Goal: Task Accomplishment & Management: Complete application form

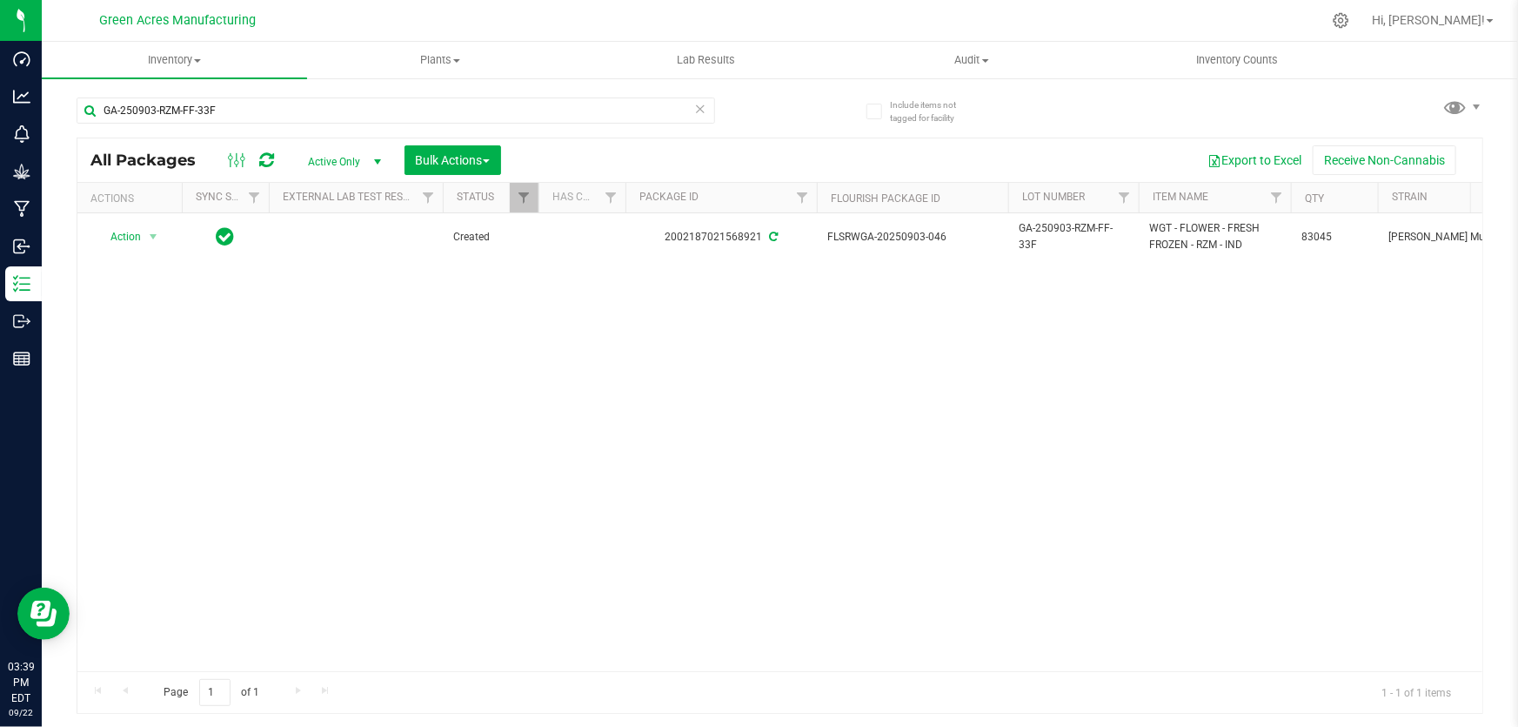
click at [620, 402] on div "Action Action Adjust qty Create package Edit attributes Global inventory Locate…" at bounding box center [779, 442] width 1405 height 458
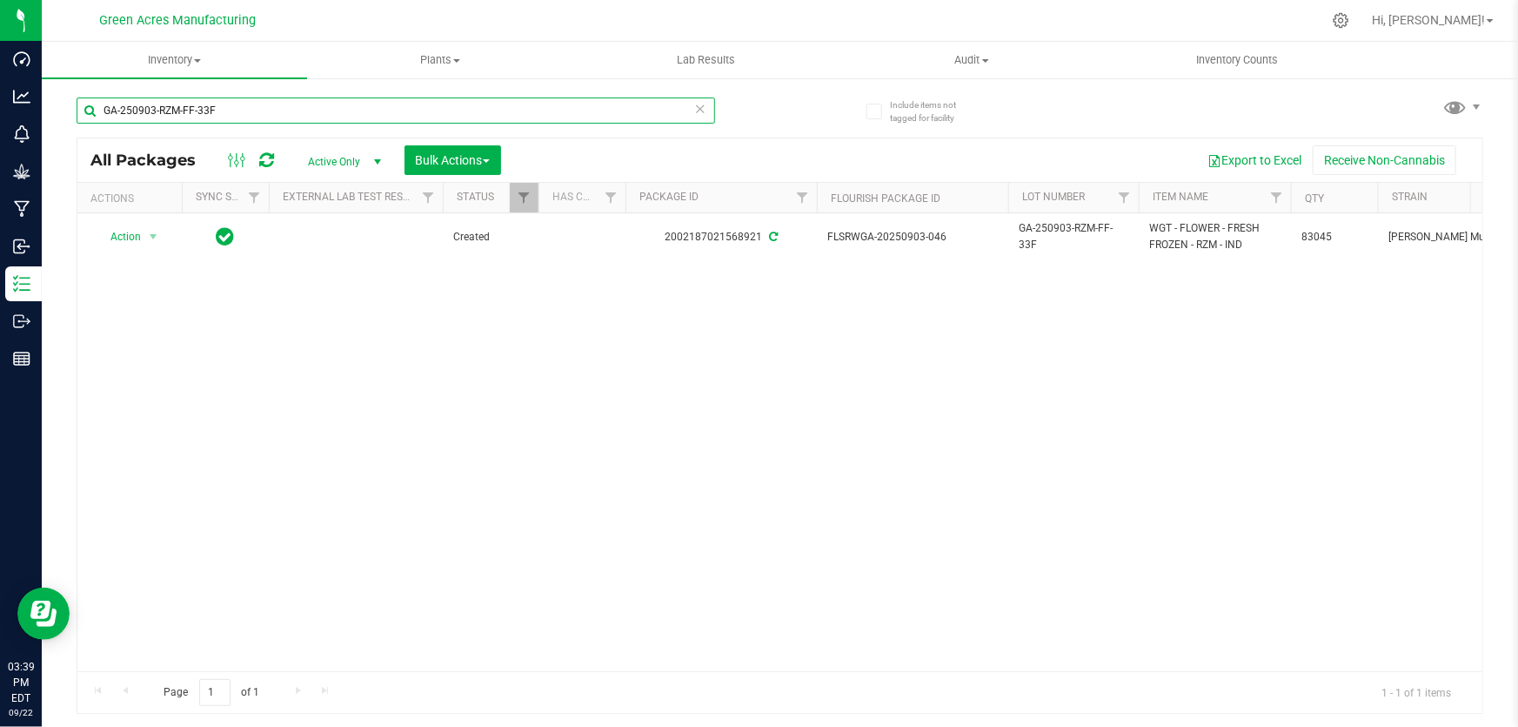
click at [308, 114] on input "GA-250903-RZM-FF-33F" at bounding box center [396, 110] width 639 height 26
click at [307, 114] on input "GA-250903-RZM-FF-33F" at bounding box center [396, 110] width 639 height 26
type input "922-683"
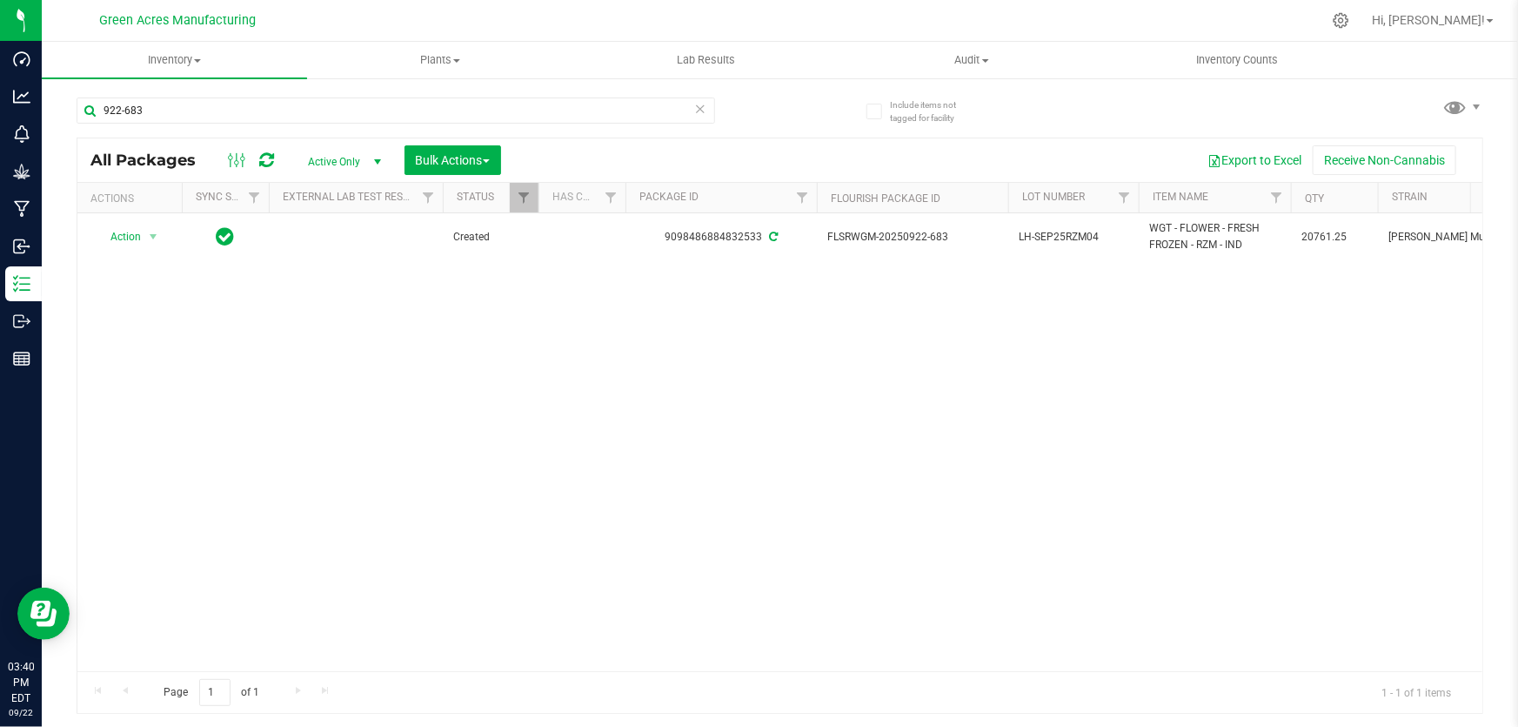
click at [791, 383] on div "Action Action Adjust qty Create package Edit attributes Global inventory Locate…" at bounding box center [779, 442] width 1405 height 458
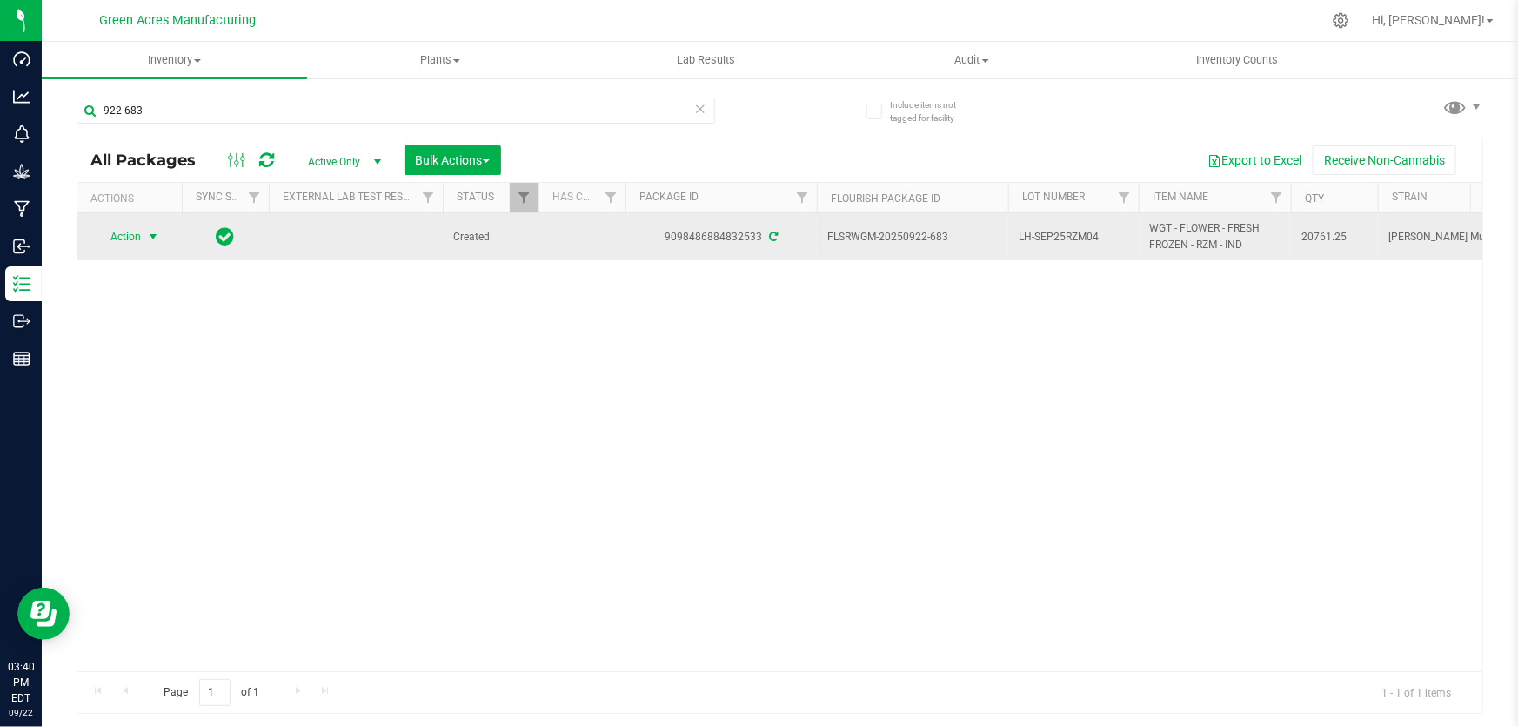
click at [137, 238] on span "Action" at bounding box center [118, 236] width 47 height 24
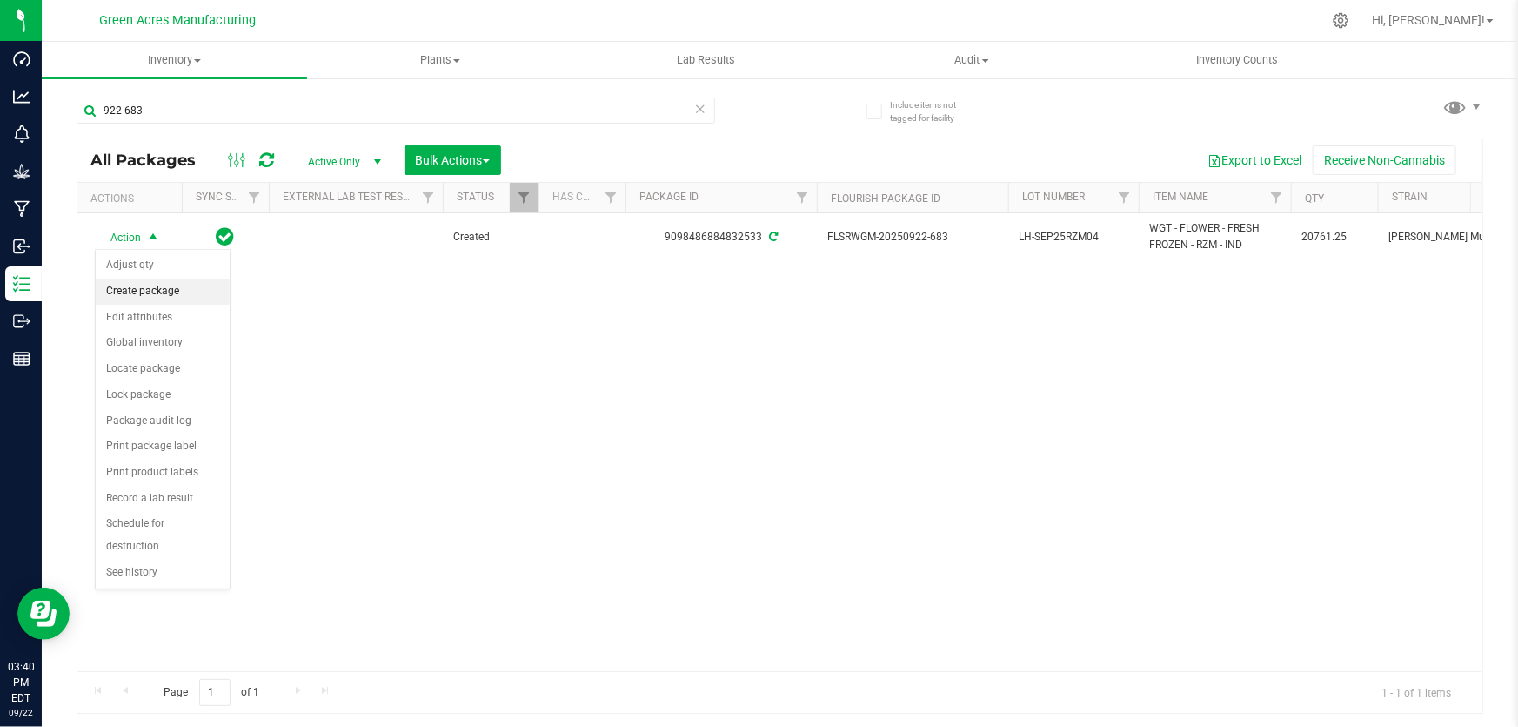
click at [149, 296] on li "Create package" at bounding box center [163, 291] width 134 height 26
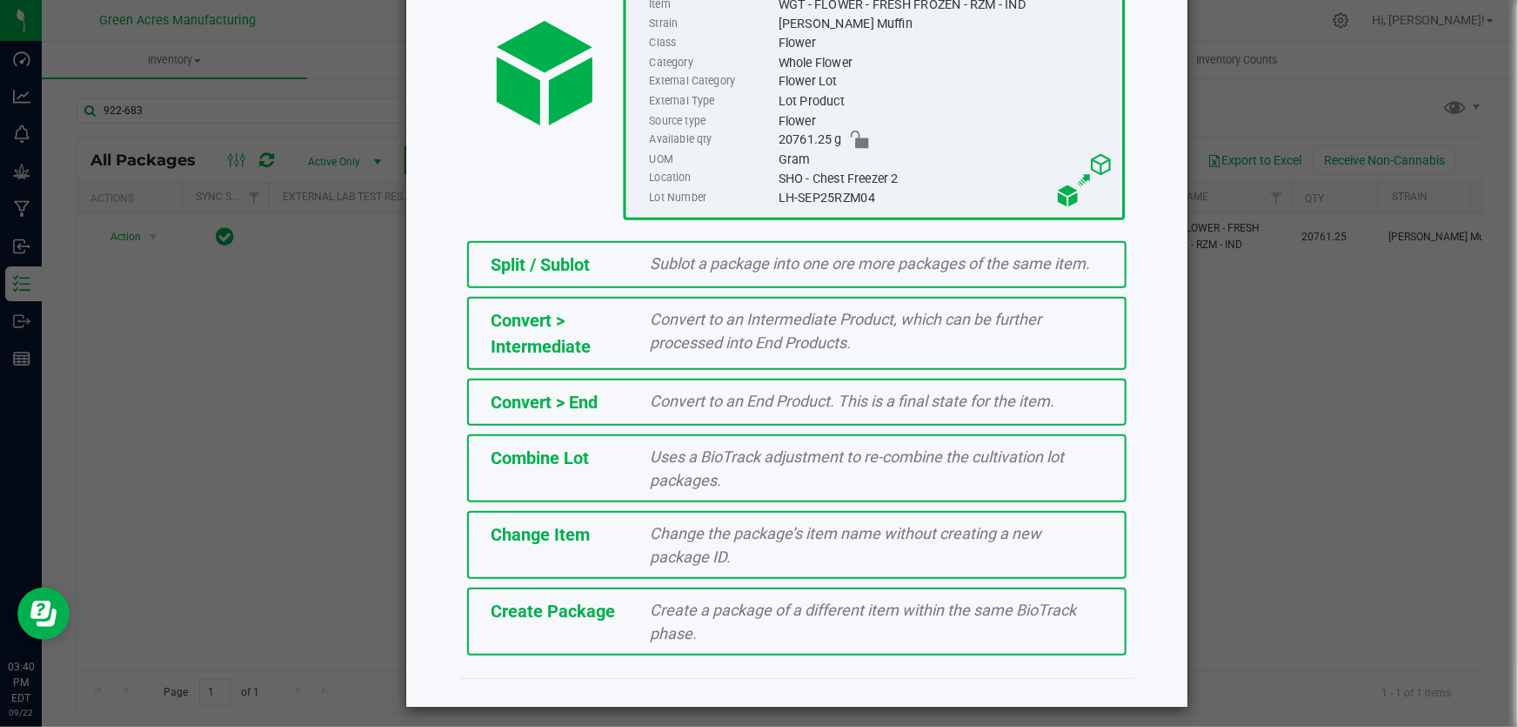
scroll to position [195, 0]
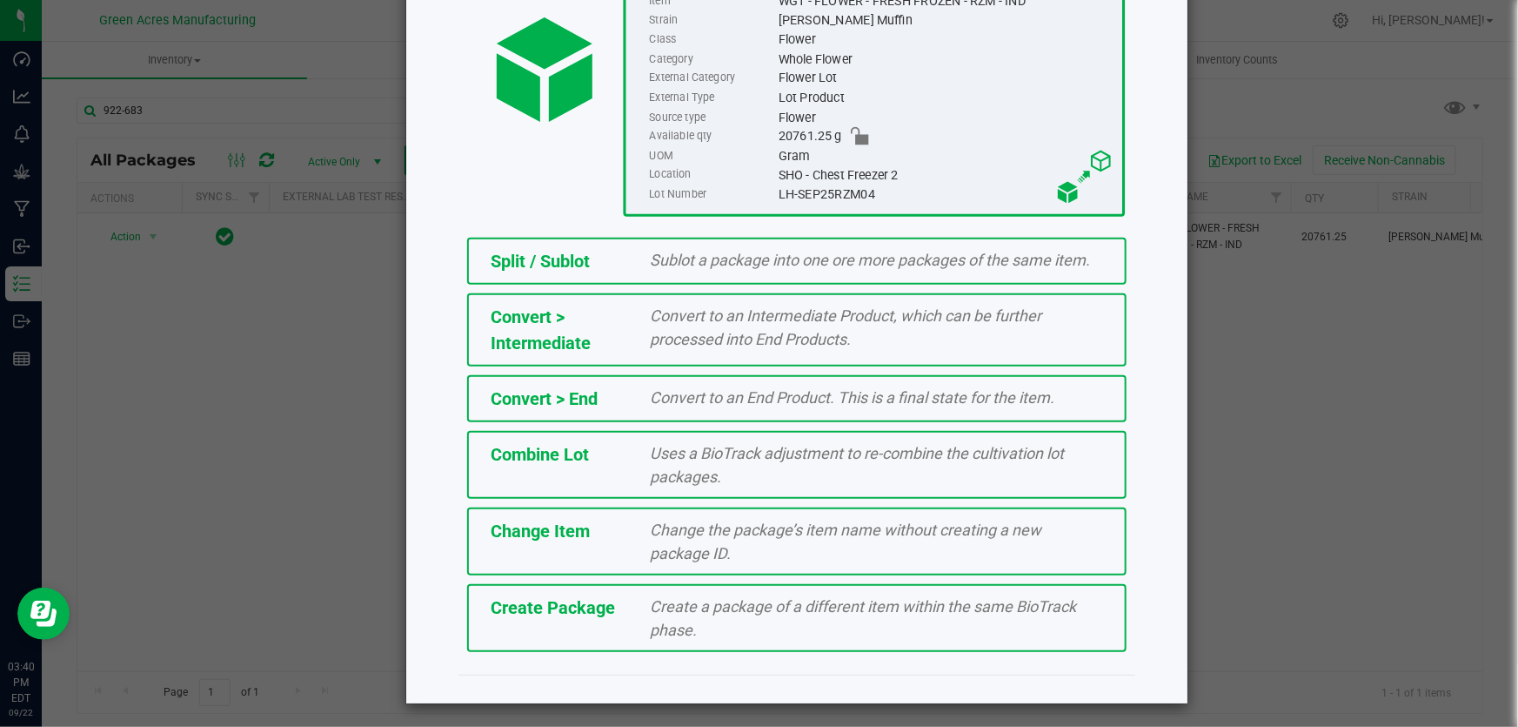
click at [773, 619] on div "Create a package of a different item within the same BioTrack phase." at bounding box center [877, 617] width 479 height 47
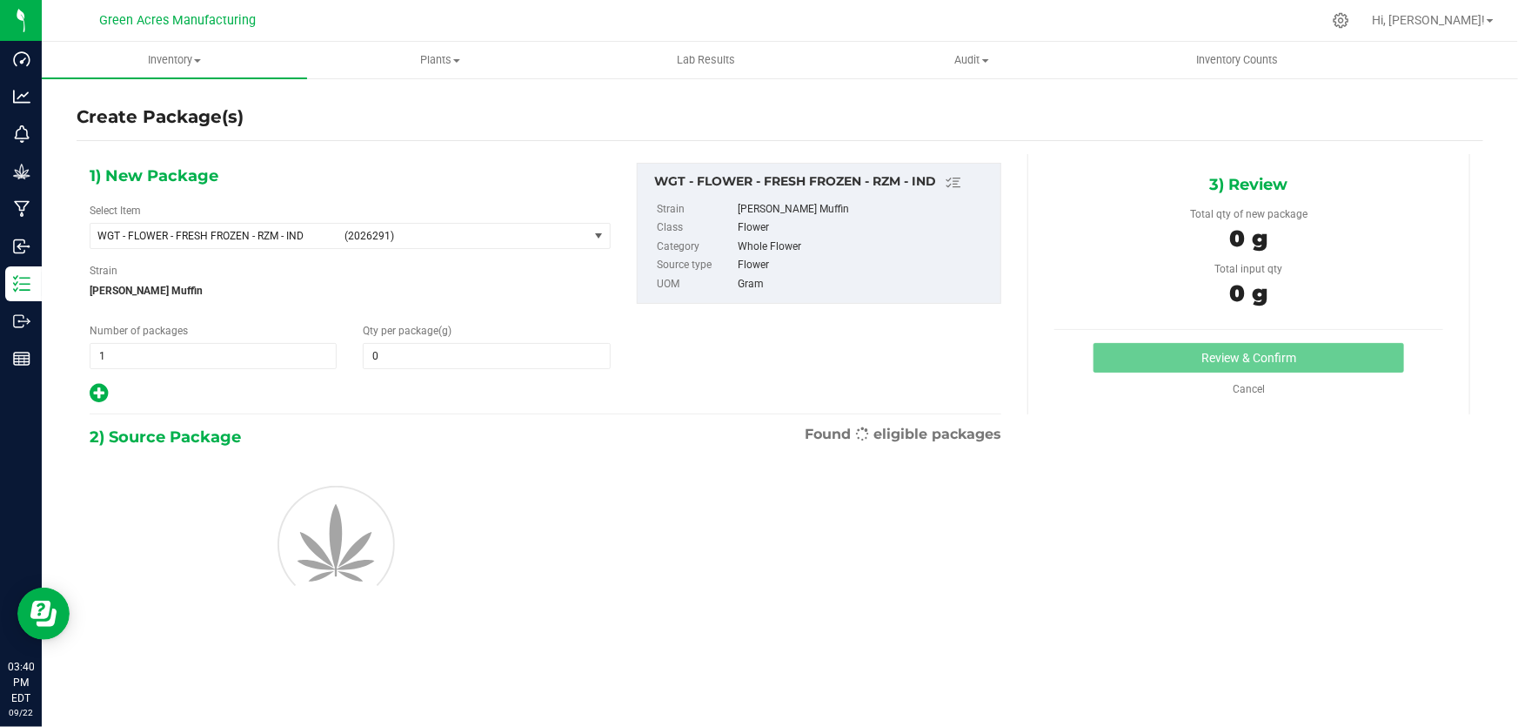
type input "0.0000"
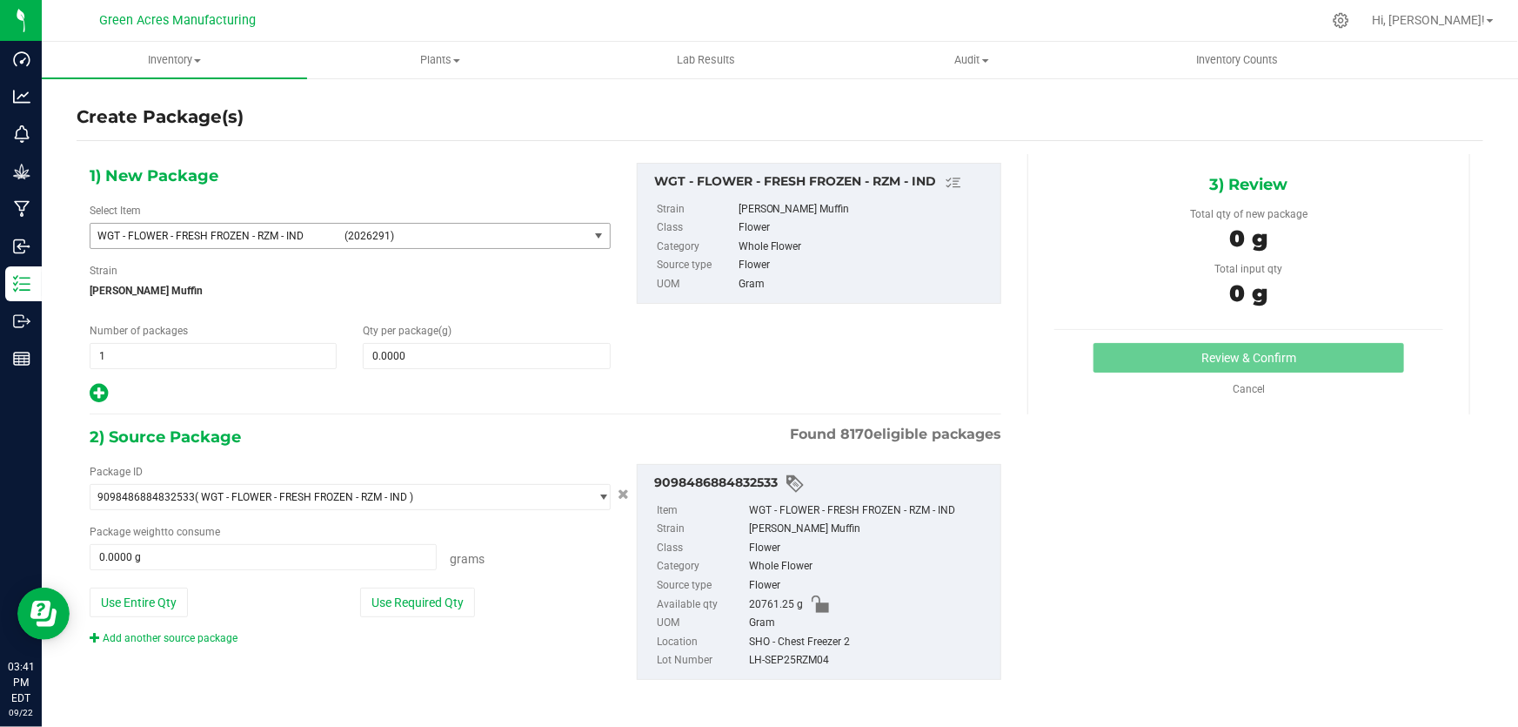
click at [270, 242] on span "WGT - FLOWER - FRESH FROZEN - RZM - IND (2026291)" at bounding box center [339, 236] width 498 height 24
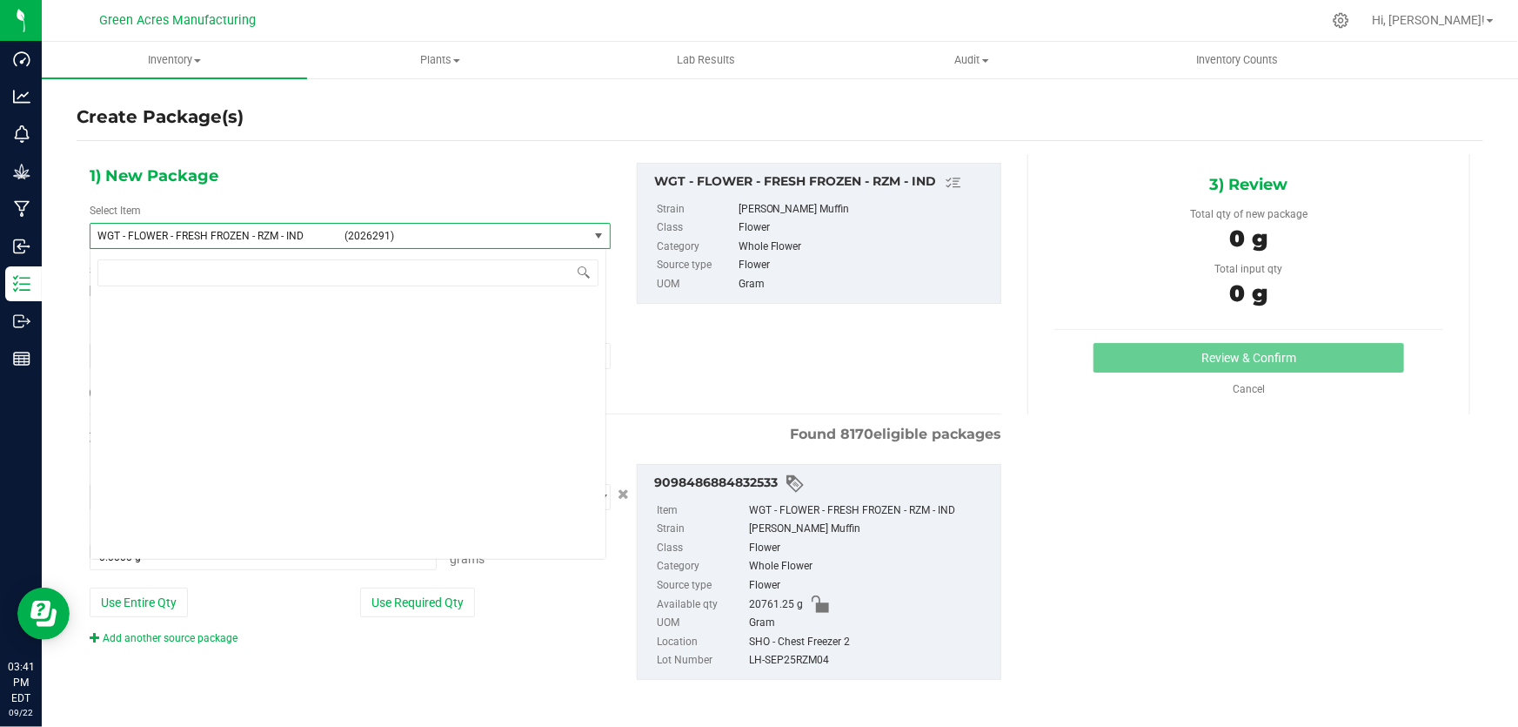
scroll to position [351119, 0]
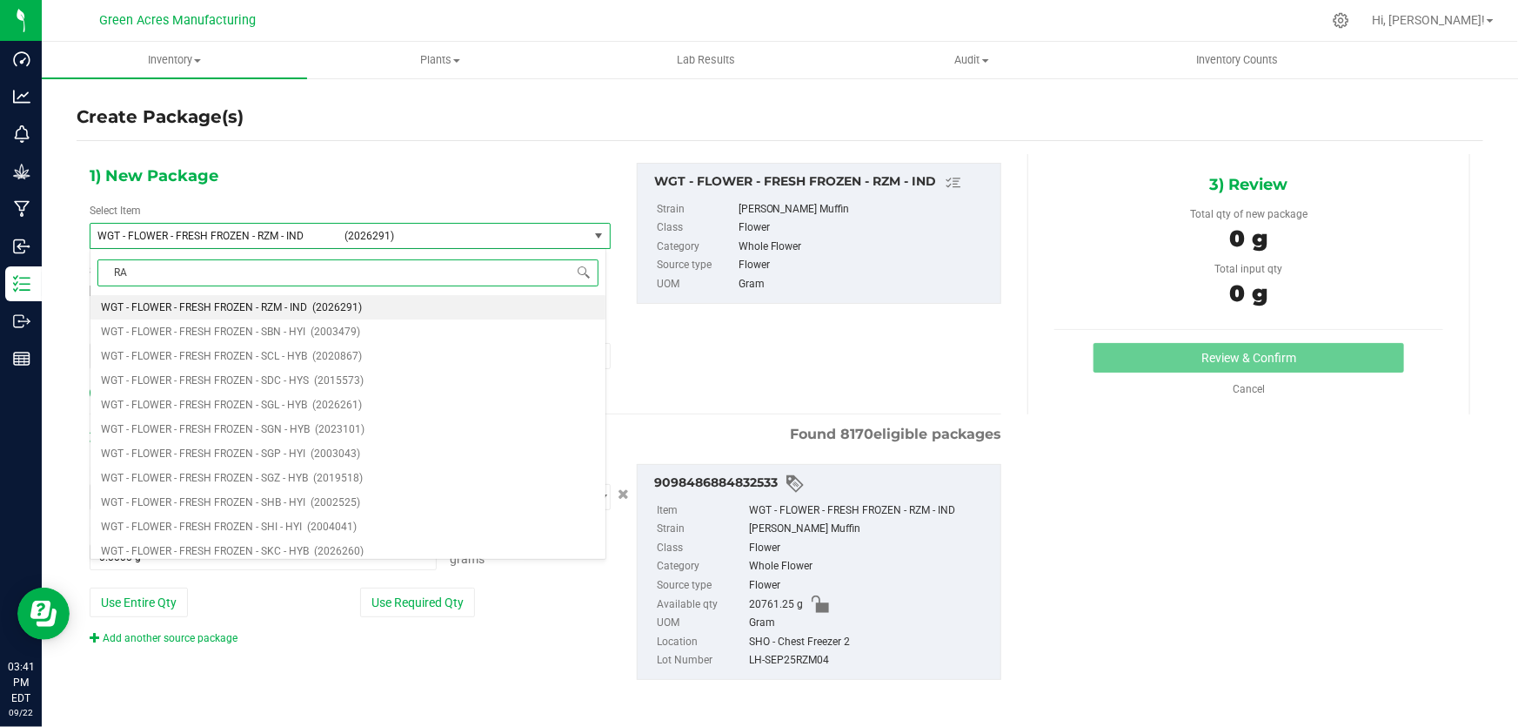
type input "RAF"
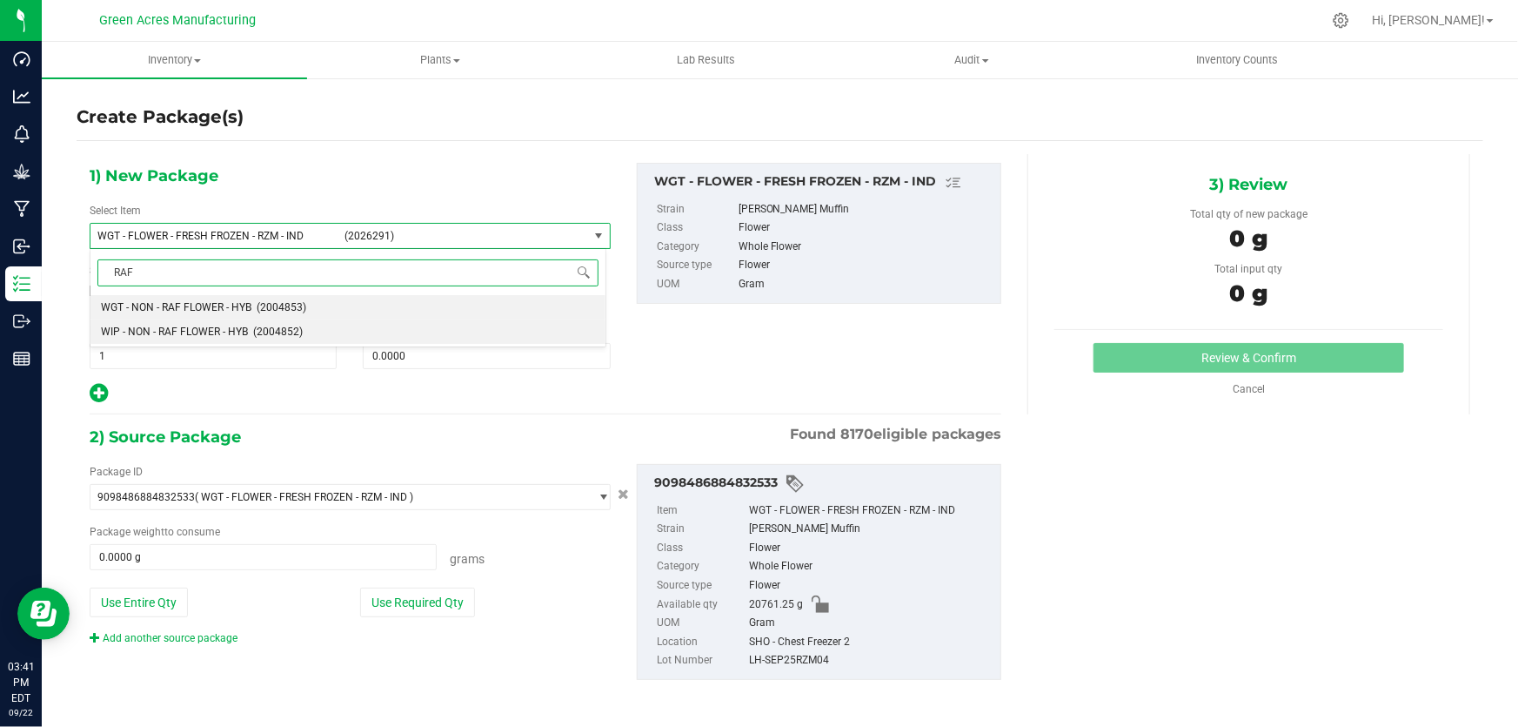
click at [262, 332] on span "(2004852)" at bounding box center [278, 331] width 50 height 12
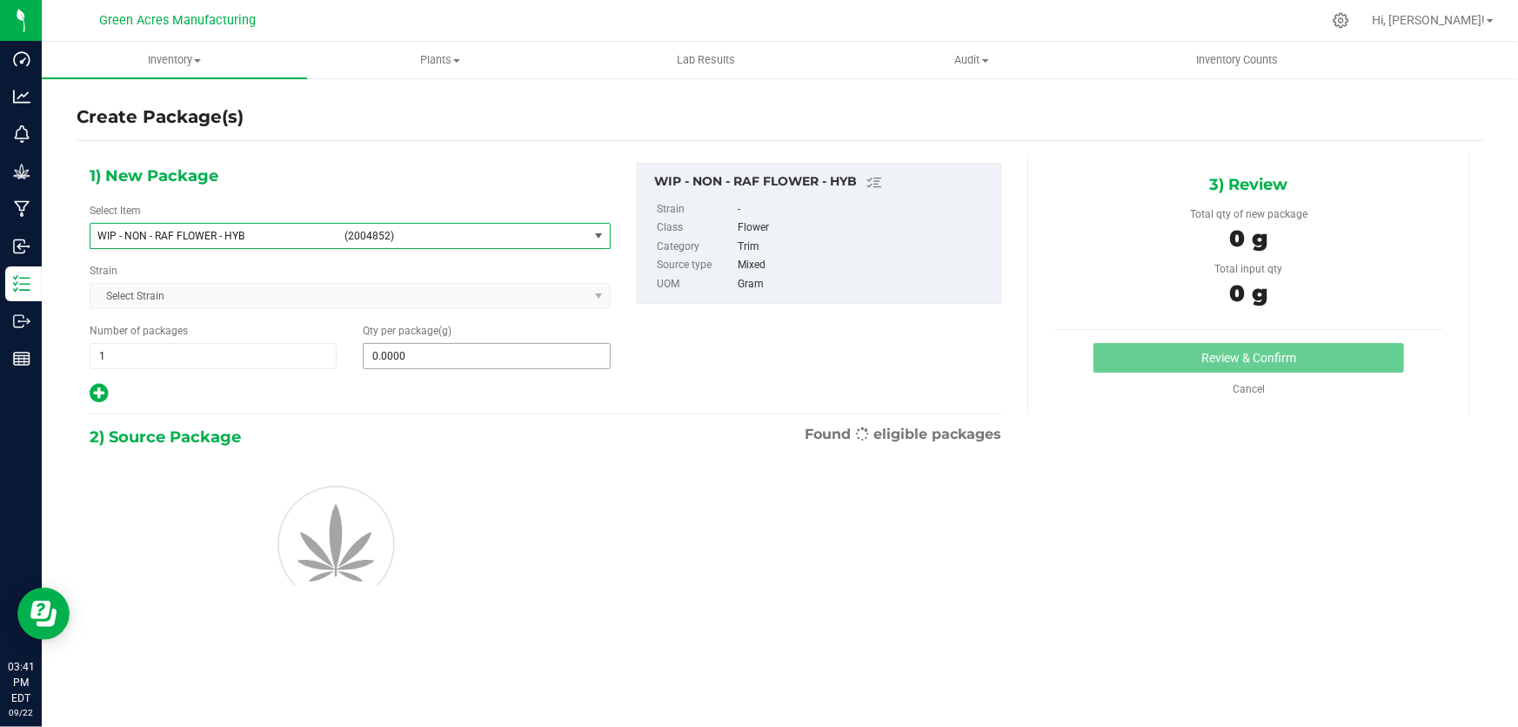
type input "0.0000"
click at [422, 360] on span at bounding box center [486, 356] width 247 height 26
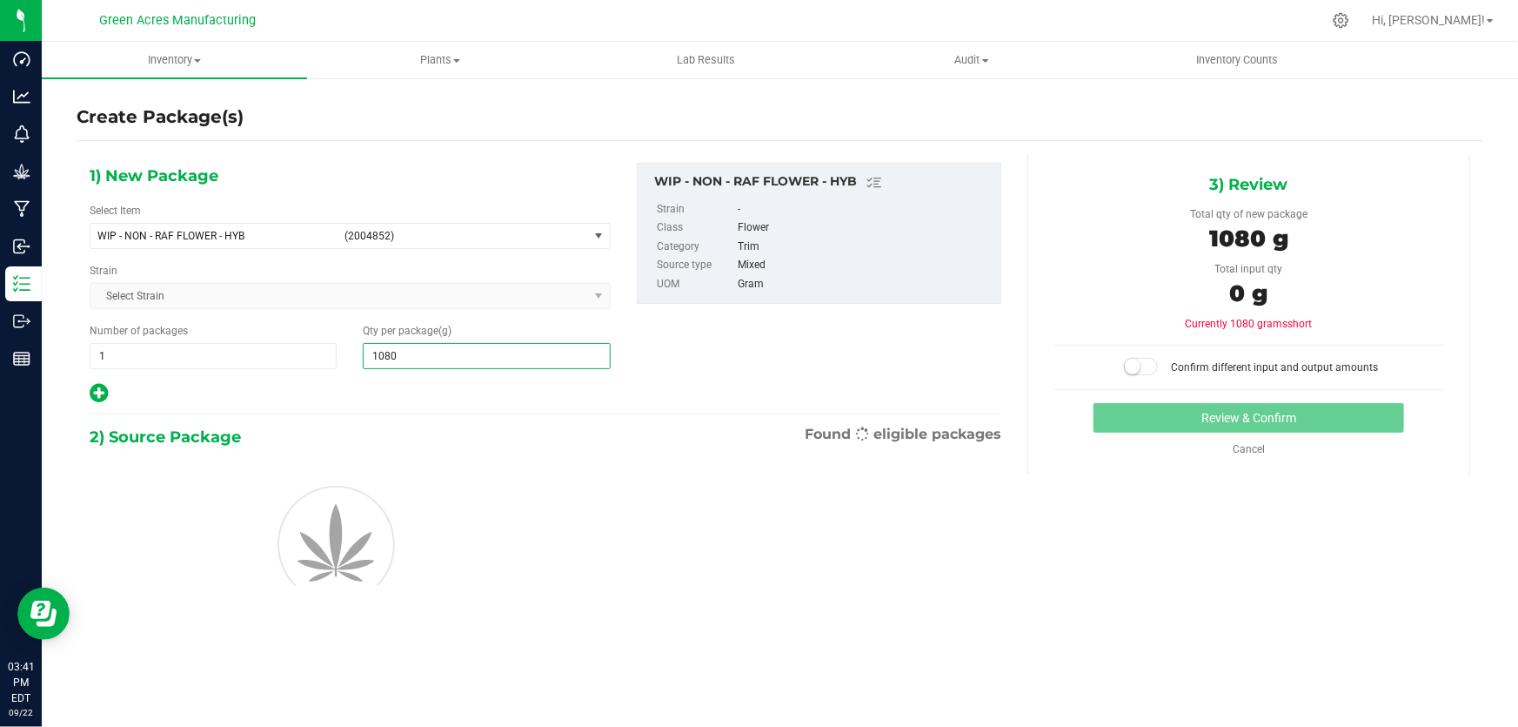
type input "10800"
click at [797, 367] on div "1) New Package Select Item WIP - NON - RAF FLOWER - HYB (2004852) WIP - NON - L…" at bounding box center [546, 284] width 938 height 242
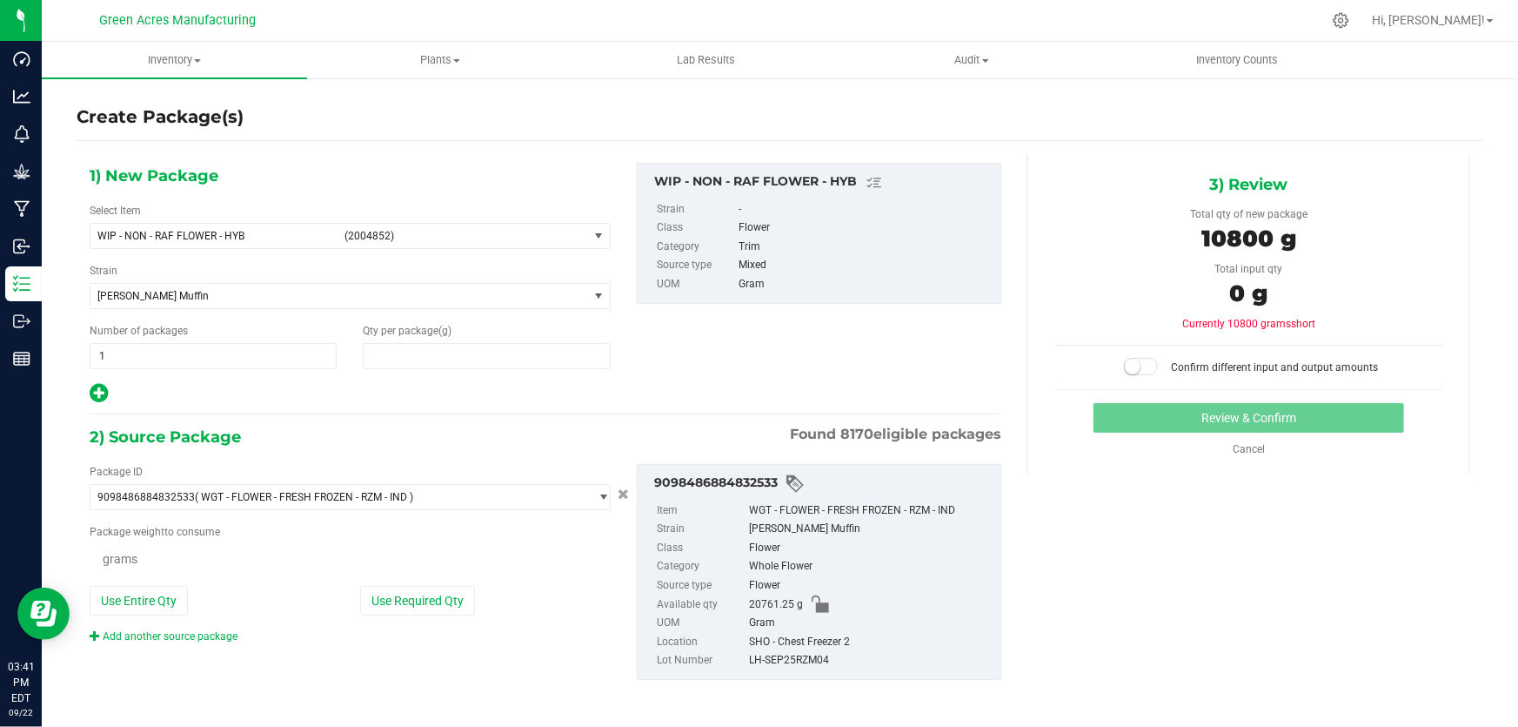
type input "10,800.0000"
click at [378, 607] on button "Use Required Qty" at bounding box center [417, 602] width 115 height 30
type input "10800.0000 g"
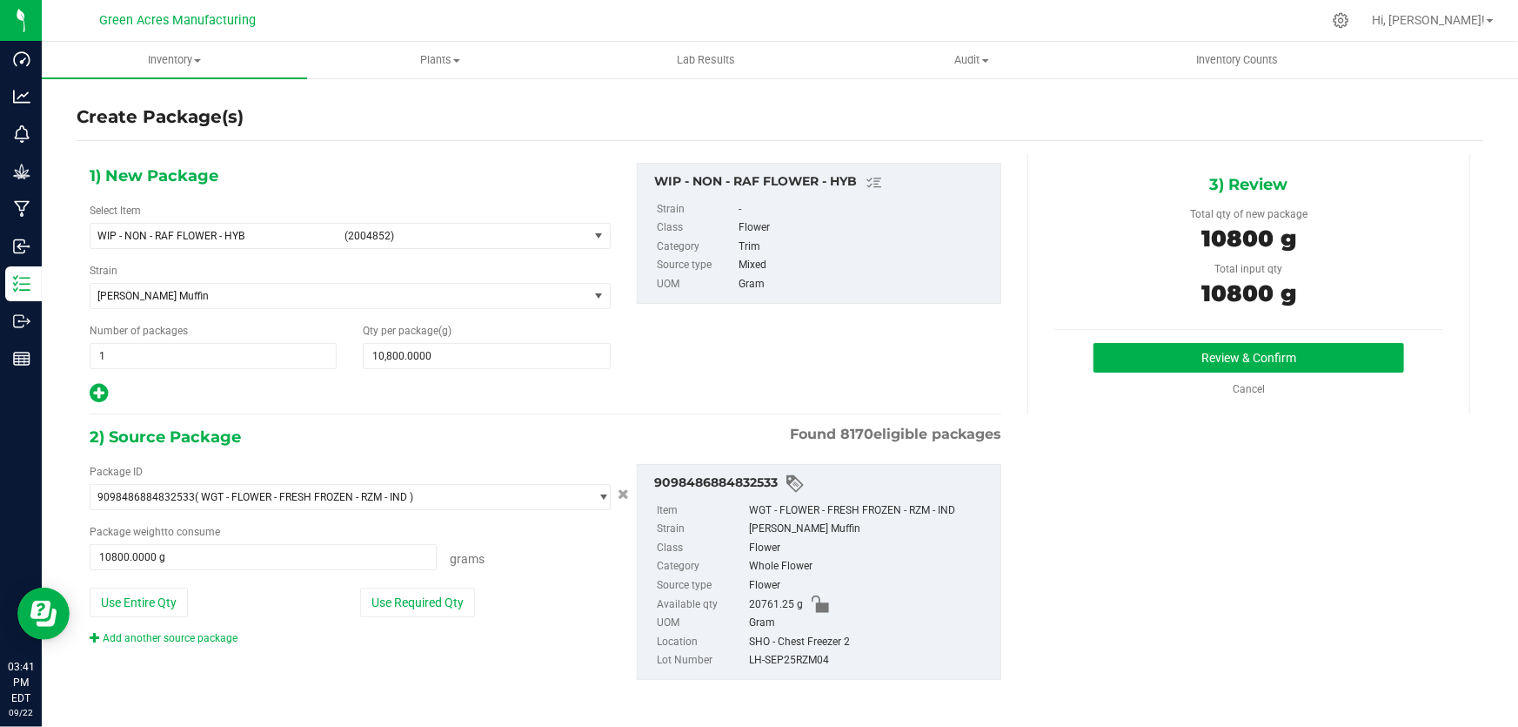
click at [798, 345] on div "1) New Package Select Item WIP - NON - RAF FLOWER - HYB (2004852) WIP - NON - L…" at bounding box center [546, 284] width 938 height 242
click at [1157, 356] on button "Review & Confirm" at bounding box center [1249, 358] width 311 height 30
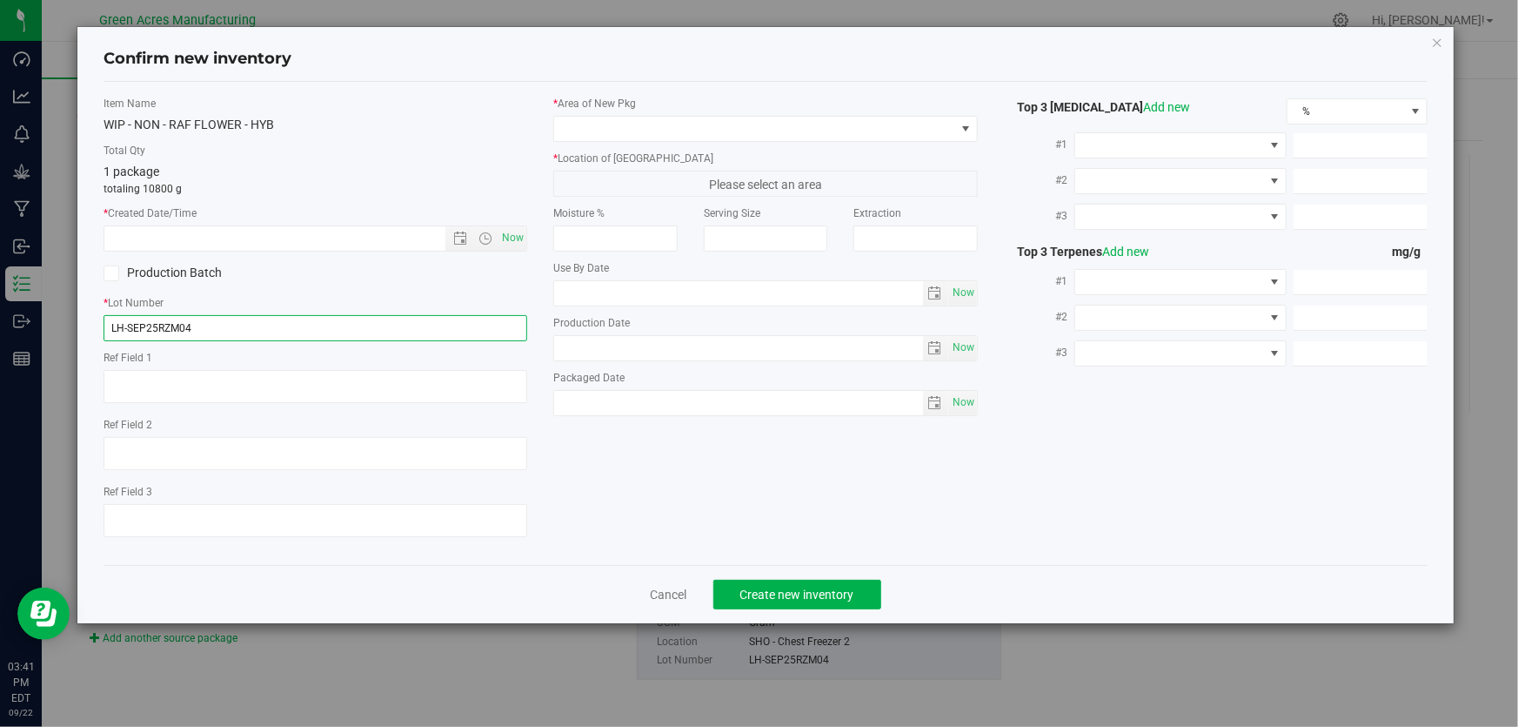
click at [391, 324] on input "LH-SEP25RZM04" at bounding box center [316, 328] width 424 height 26
paste input "GA-250903-RZM-FF-33F-09/22"
type input "GA-250903-RZM-FF-33F-09/22"
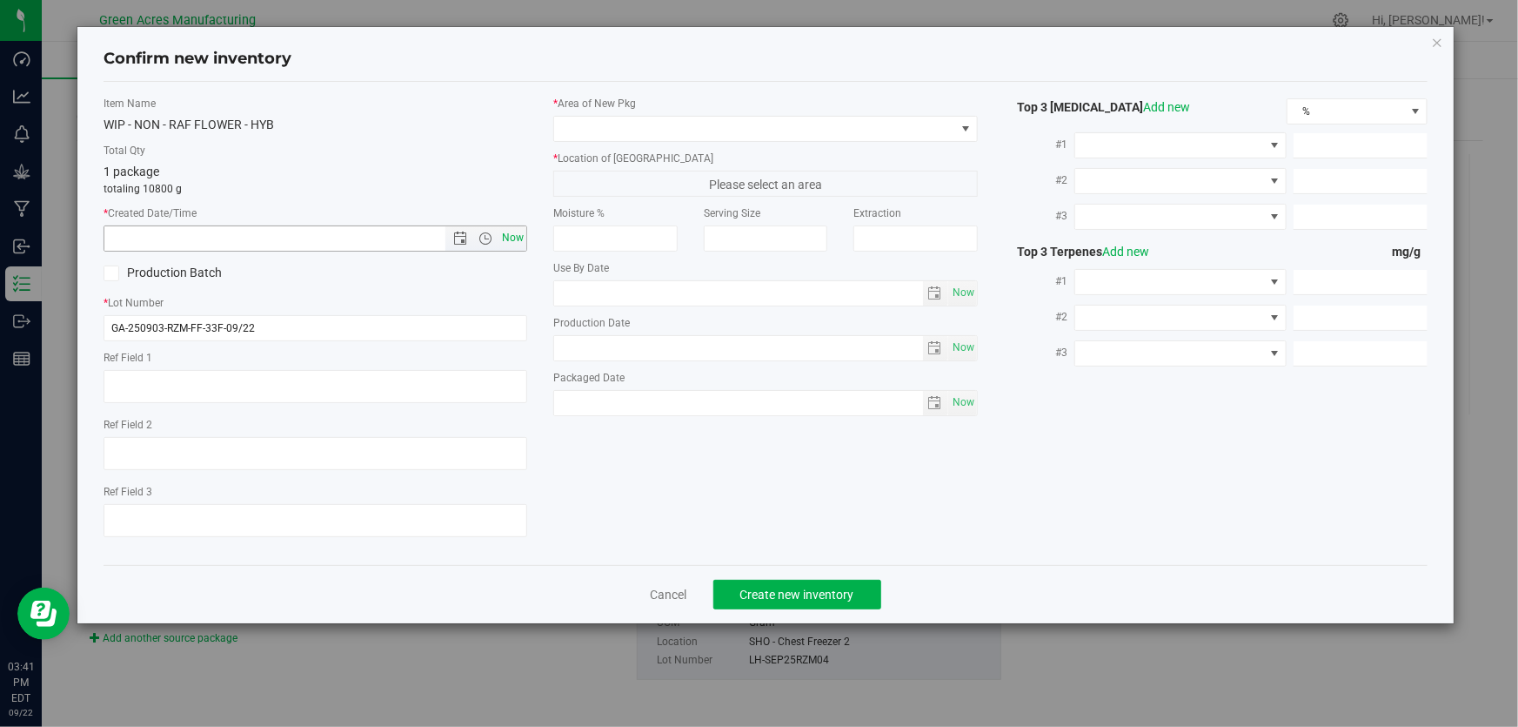
click at [505, 235] on span "Now" at bounding box center [514, 237] width 30 height 25
type input "[DATE] 3:41 PM"
click at [632, 131] on span at bounding box center [754, 129] width 400 height 24
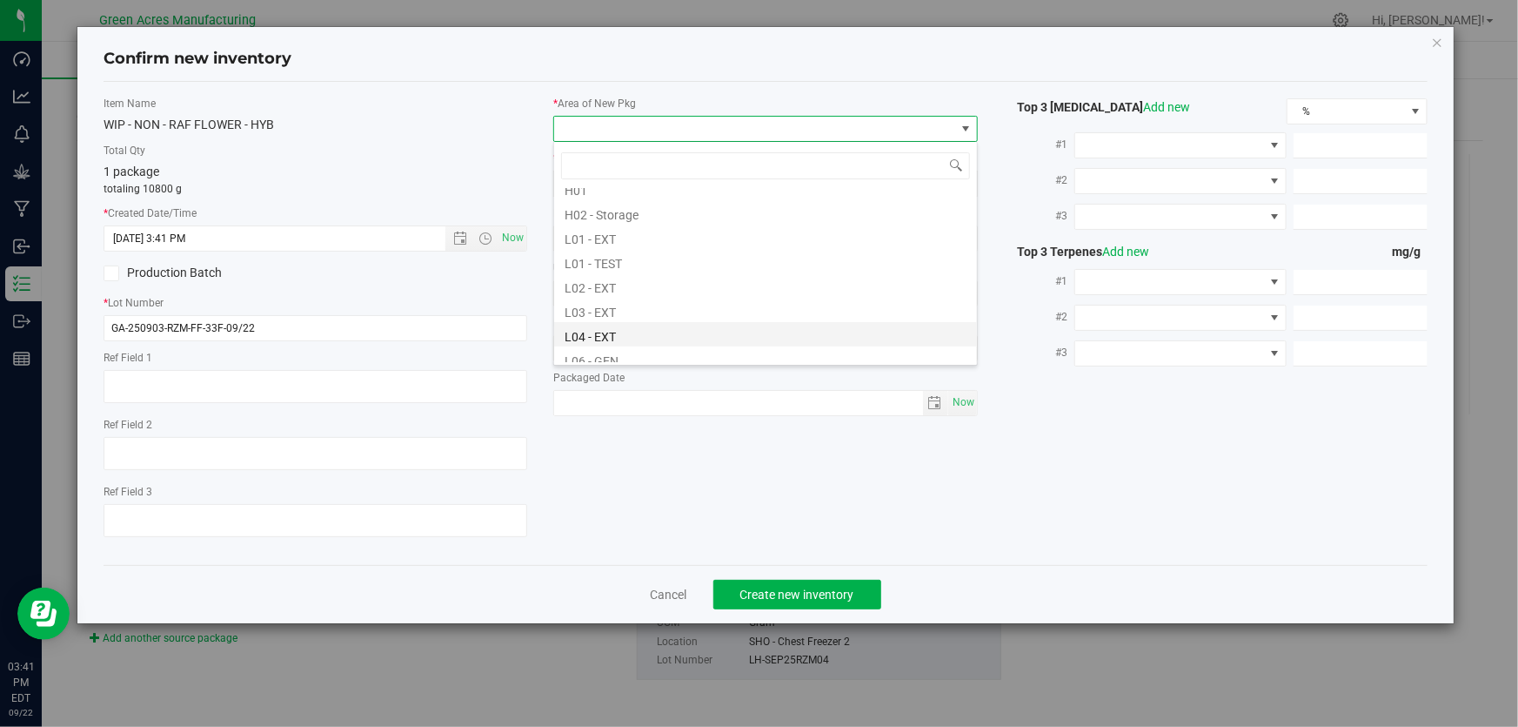
scroll to position [316, 0]
click at [605, 245] on li "L02 - EXT" at bounding box center [765, 250] width 423 height 24
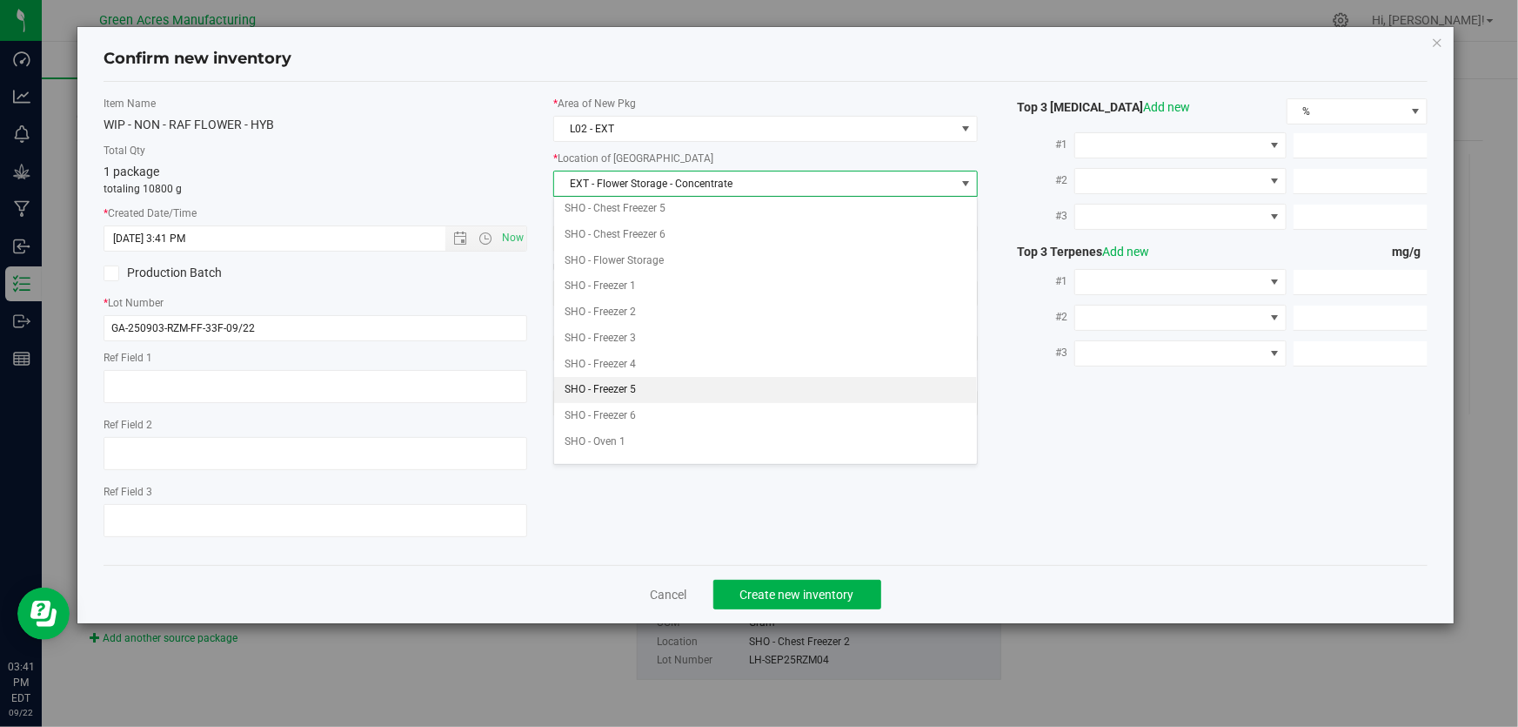
scroll to position [278, 0]
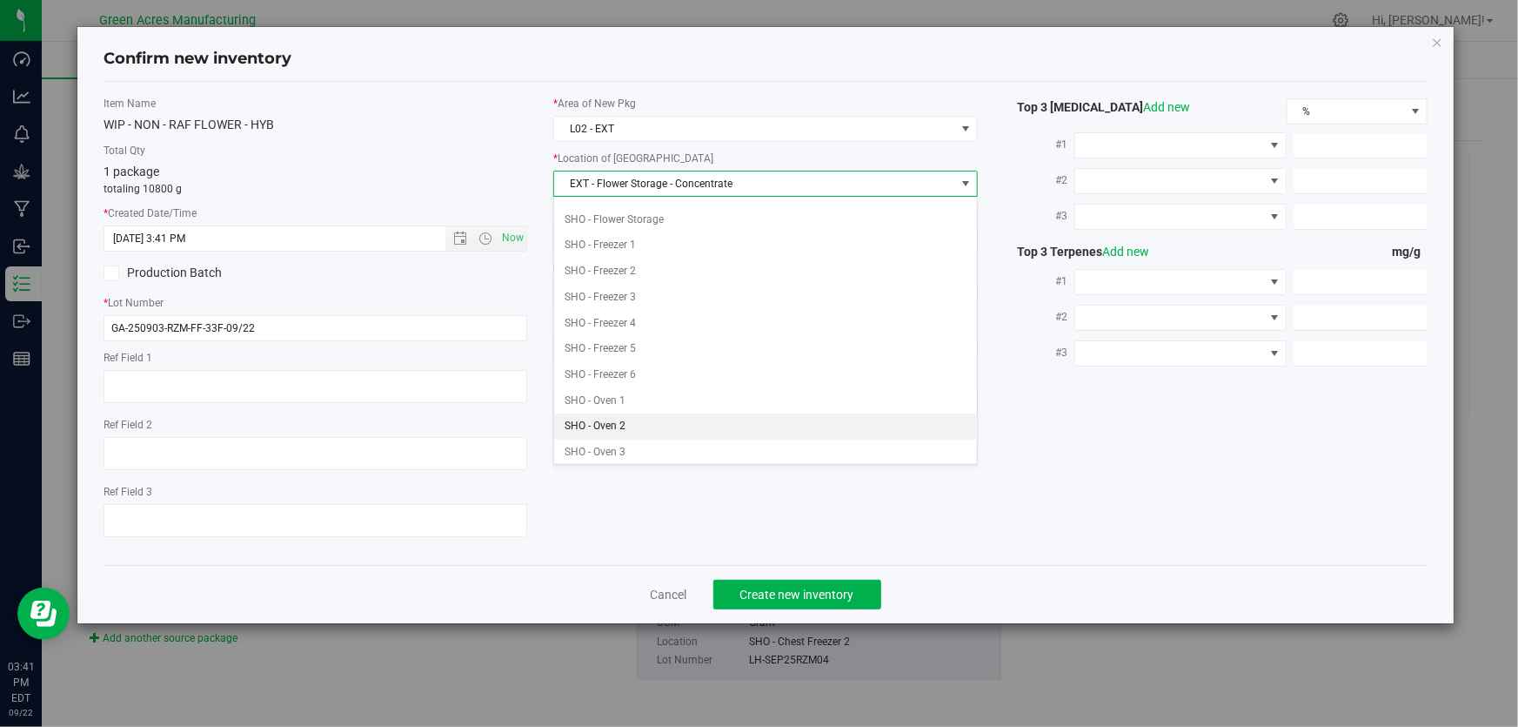
drag, startPoint x: 618, startPoint y: 425, endPoint x: 412, endPoint y: 195, distance: 308.1
click at [618, 425] on li "SHO - Oven 2" at bounding box center [765, 426] width 423 height 26
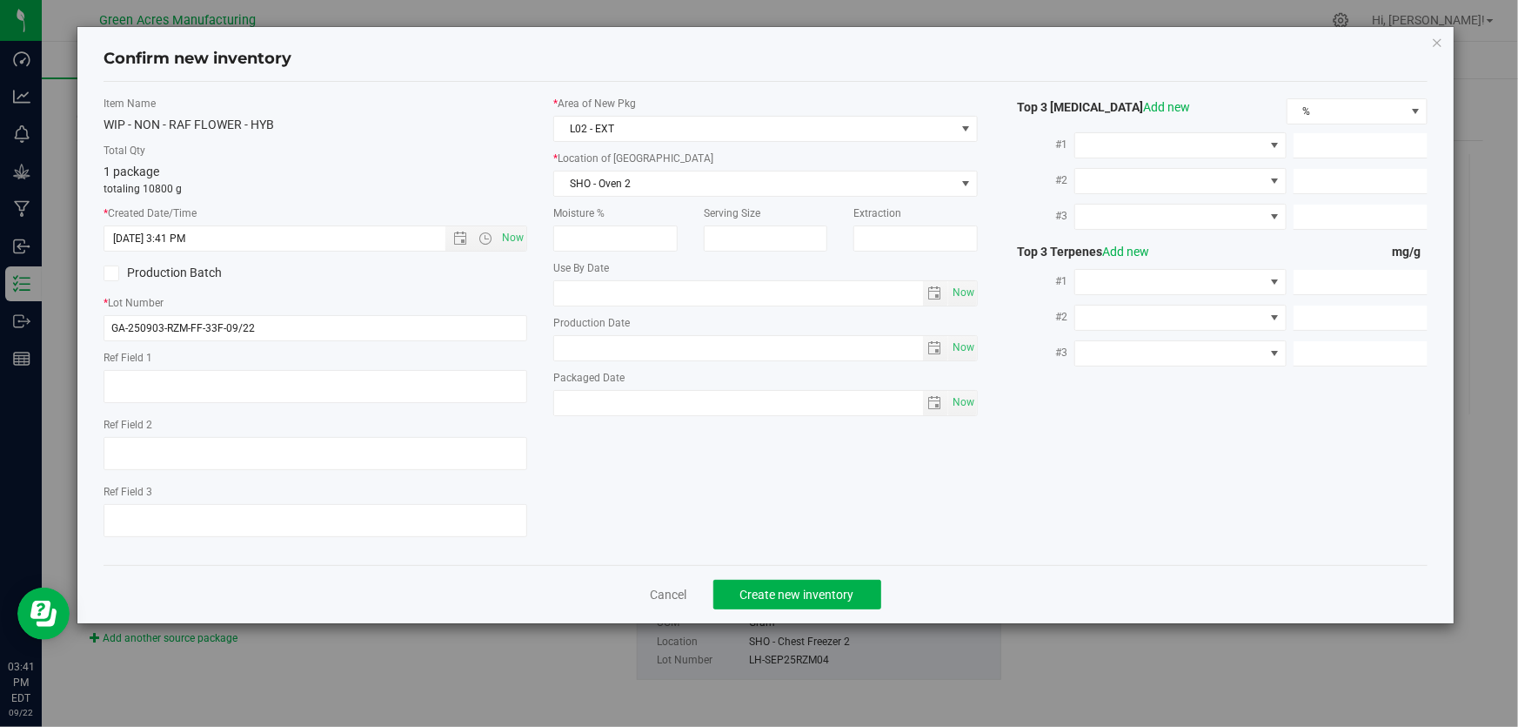
click at [412, 68] on span "Confirm new inventory" at bounding box center [766, 59] width 1324 height 23
click at [793, 593] on span "Create new inventory" at bounding box center [797, 594] width 114 height 14
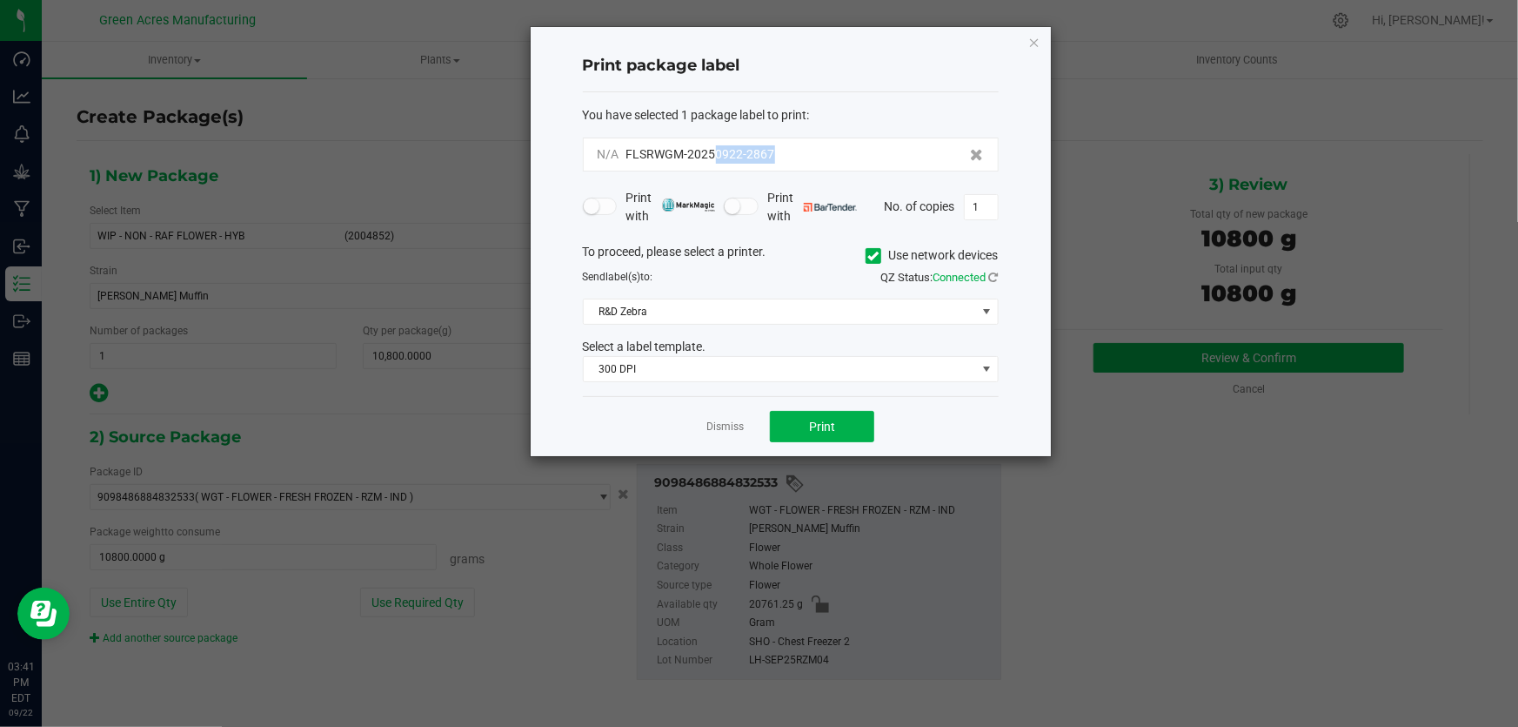
drag, startPoint x: 780, startPoint y: 144, endPoint x: 713, endPoint y: 139, distance: 67.2
click at [713, 139] on div "N/A FLSRWGM-20250922-2867" at bounding box center [791, 154] width 416 height 34
copy span "0922-2867"
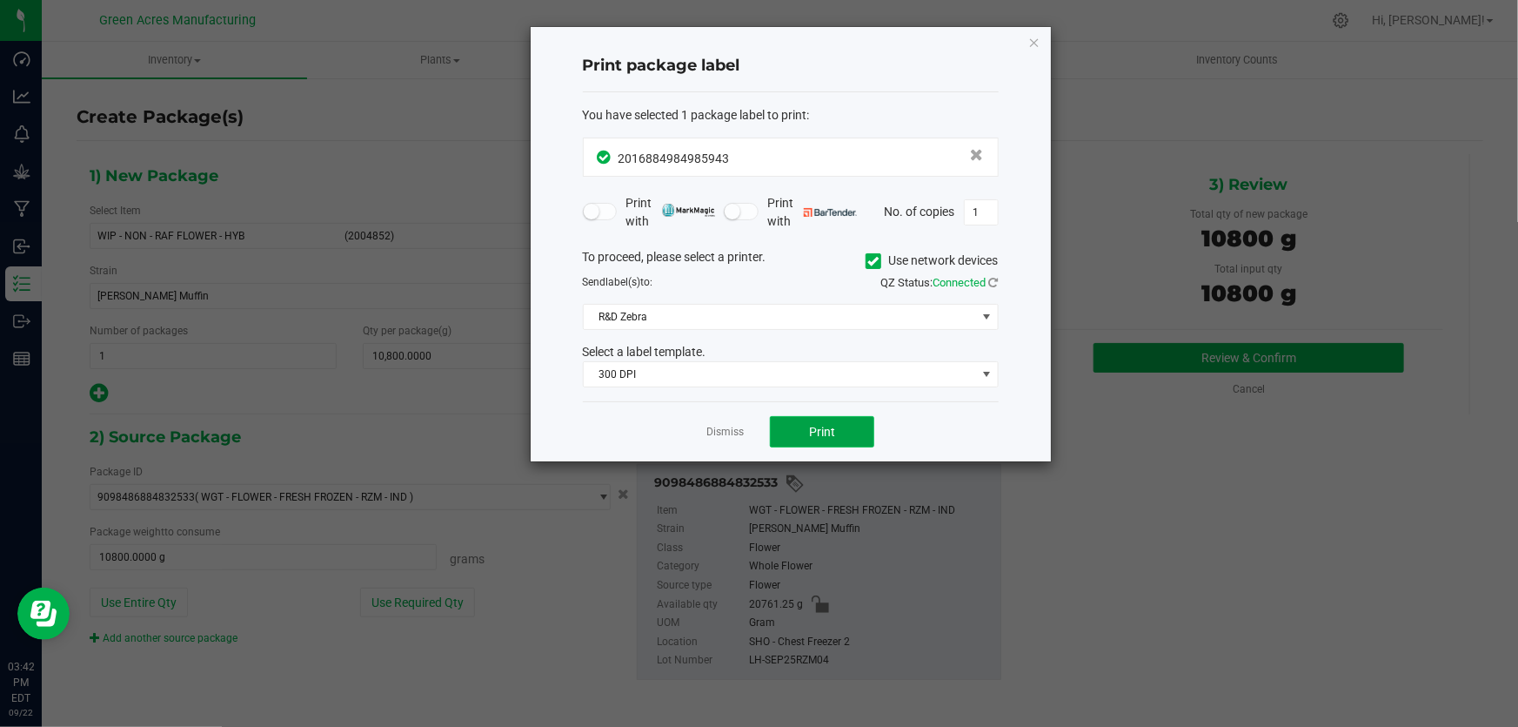
click at [802, 422] on button "Print" at bounding box center [822, 431] width 104 height 31
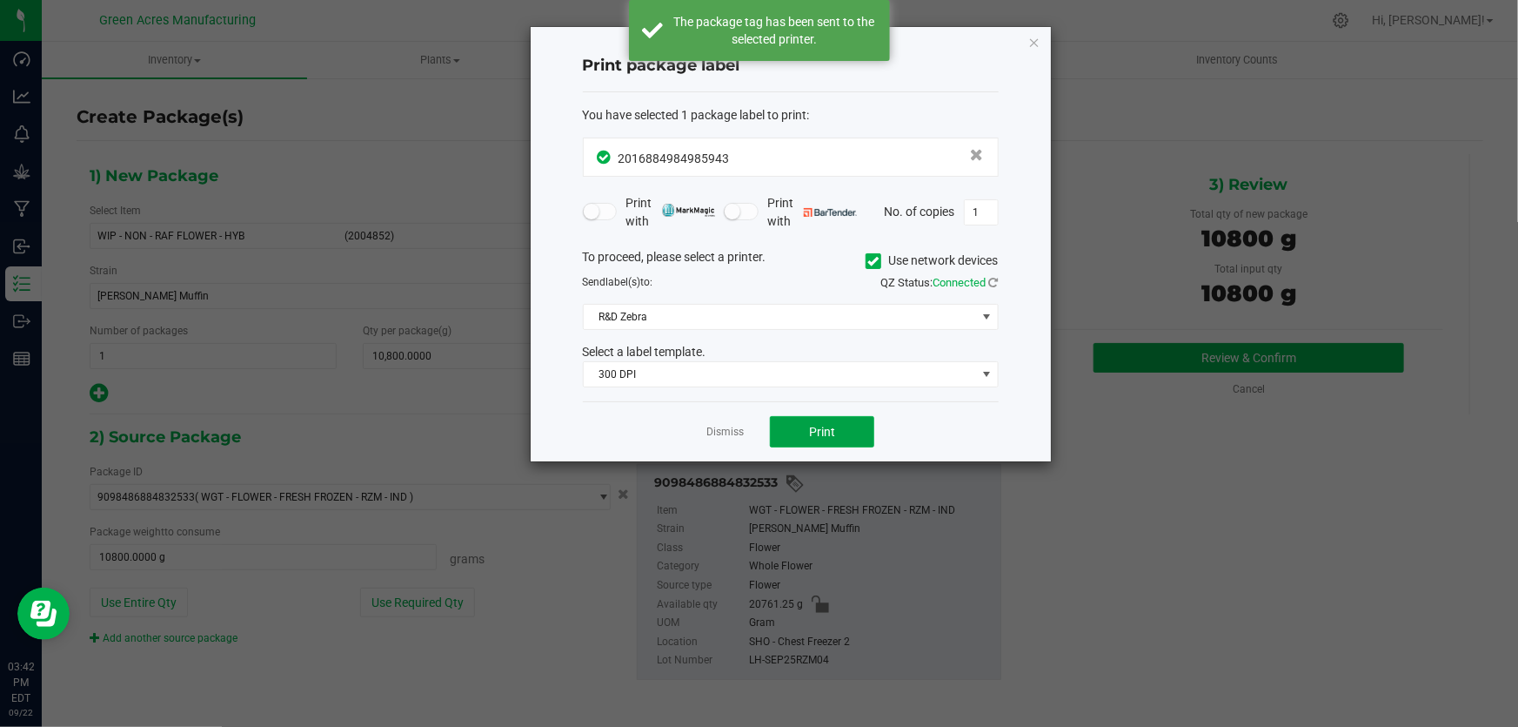
click at [814, 425] on span "Print" at bounding box center [822, 432] width 26 height 14
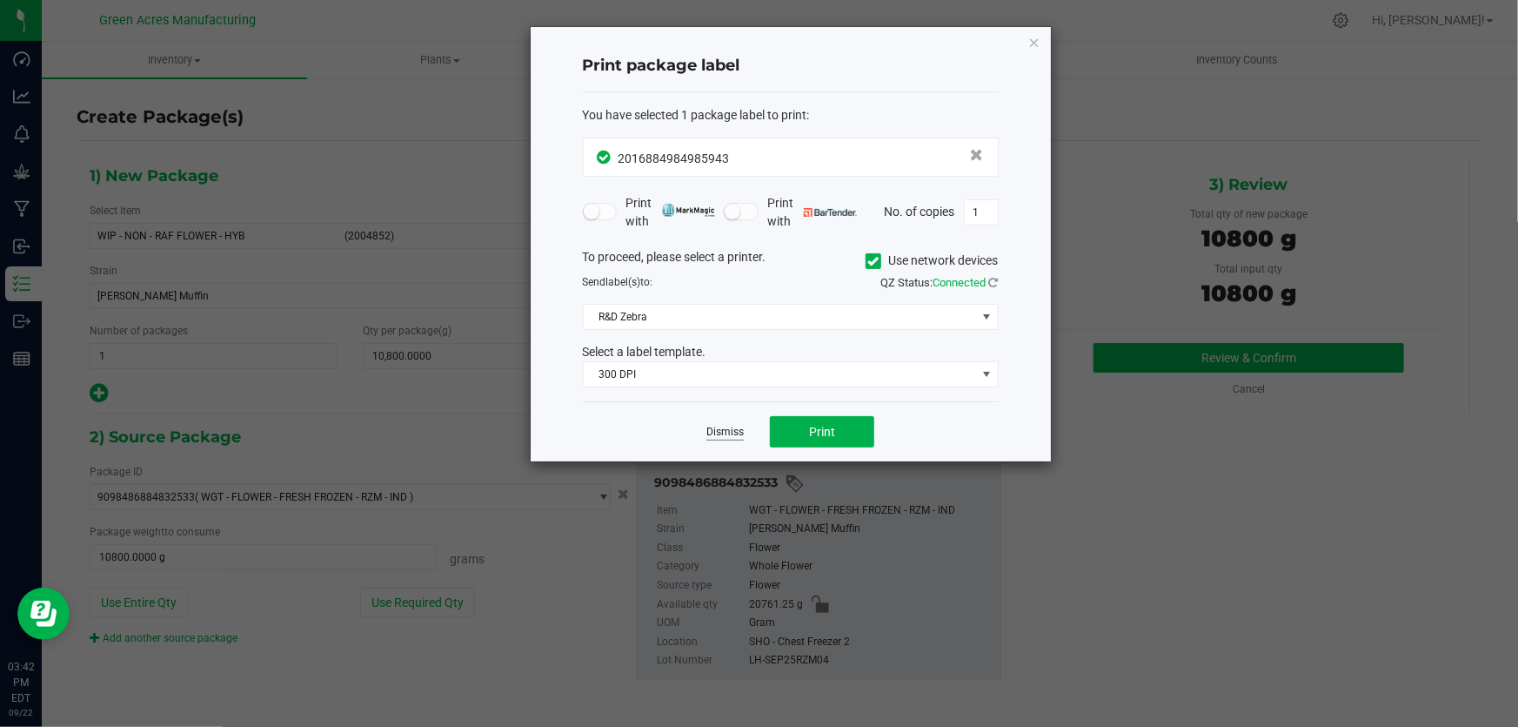
click at [719, 435] on link "Dismiss" at bounding box center [725, 432] width 37 height 15
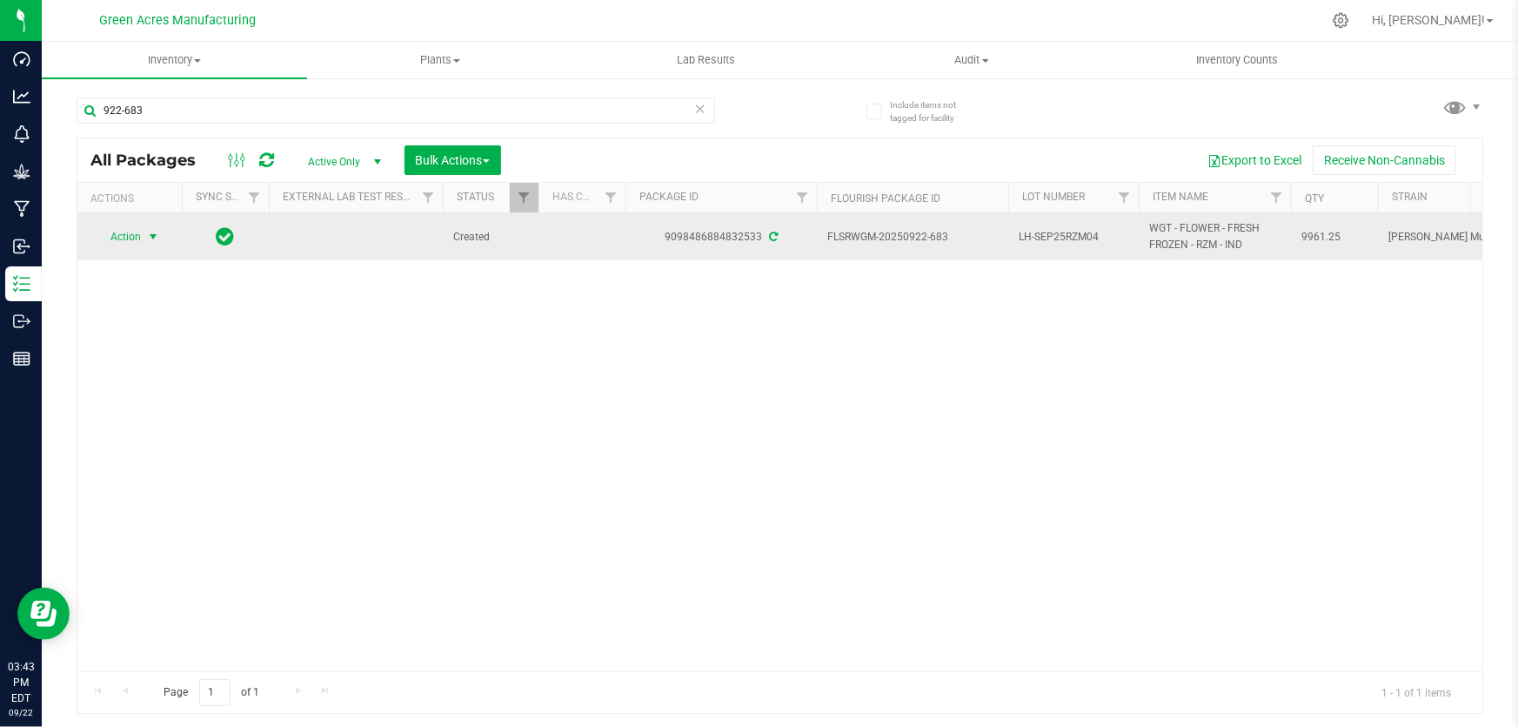
click at [155, 235] on span "select" at bounding box center [153, 237] width 14 height 14
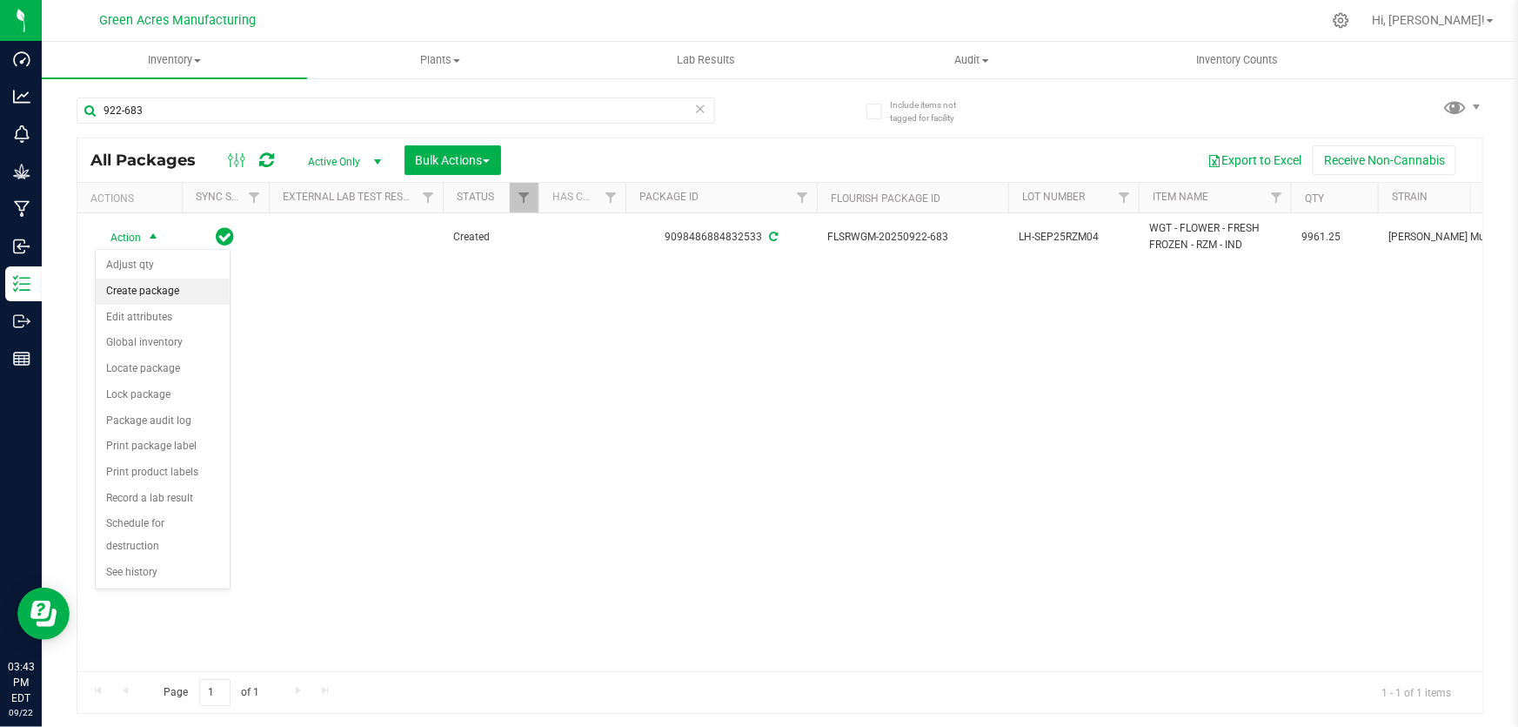
click at [160, 295] on li "Create package" at bounding box center [163, 291] width 134 height 26
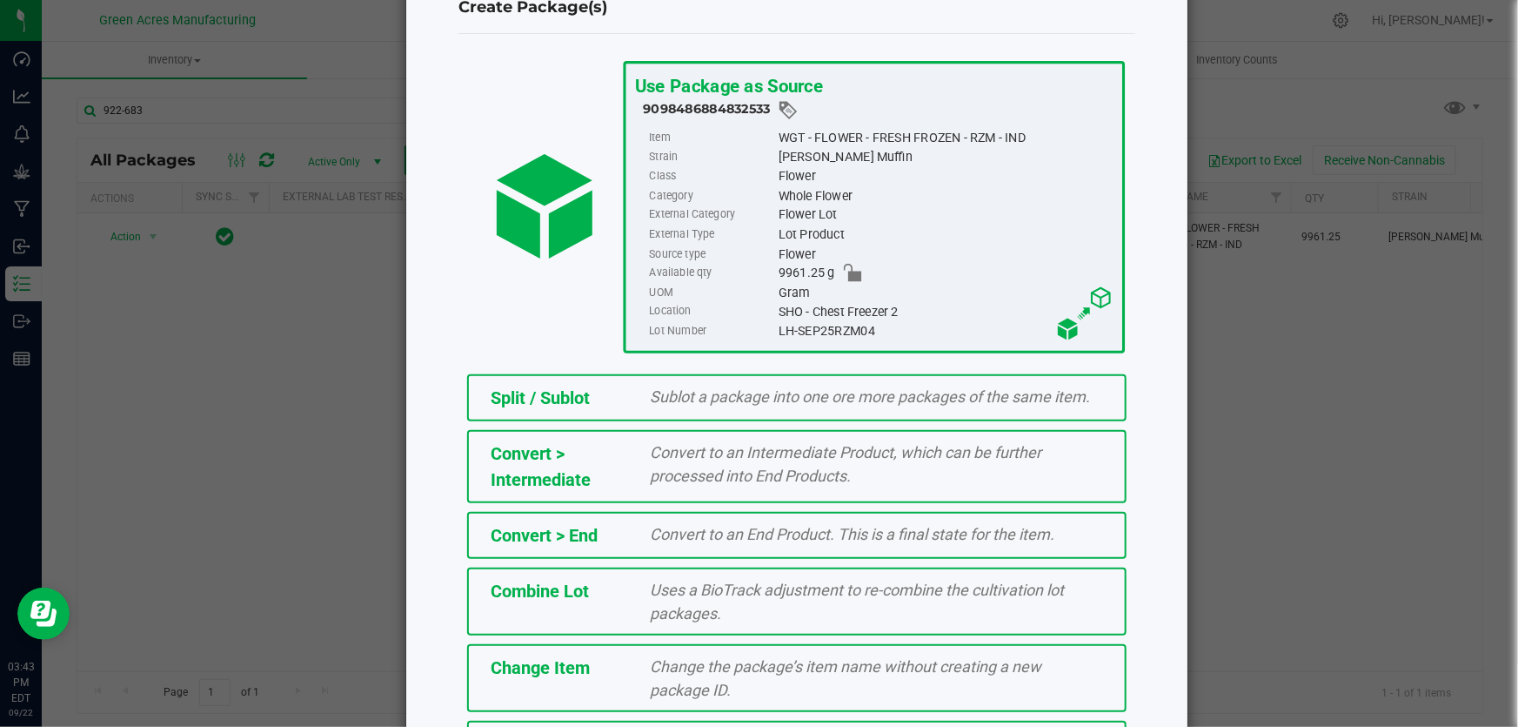
scroll to position [157, 0]
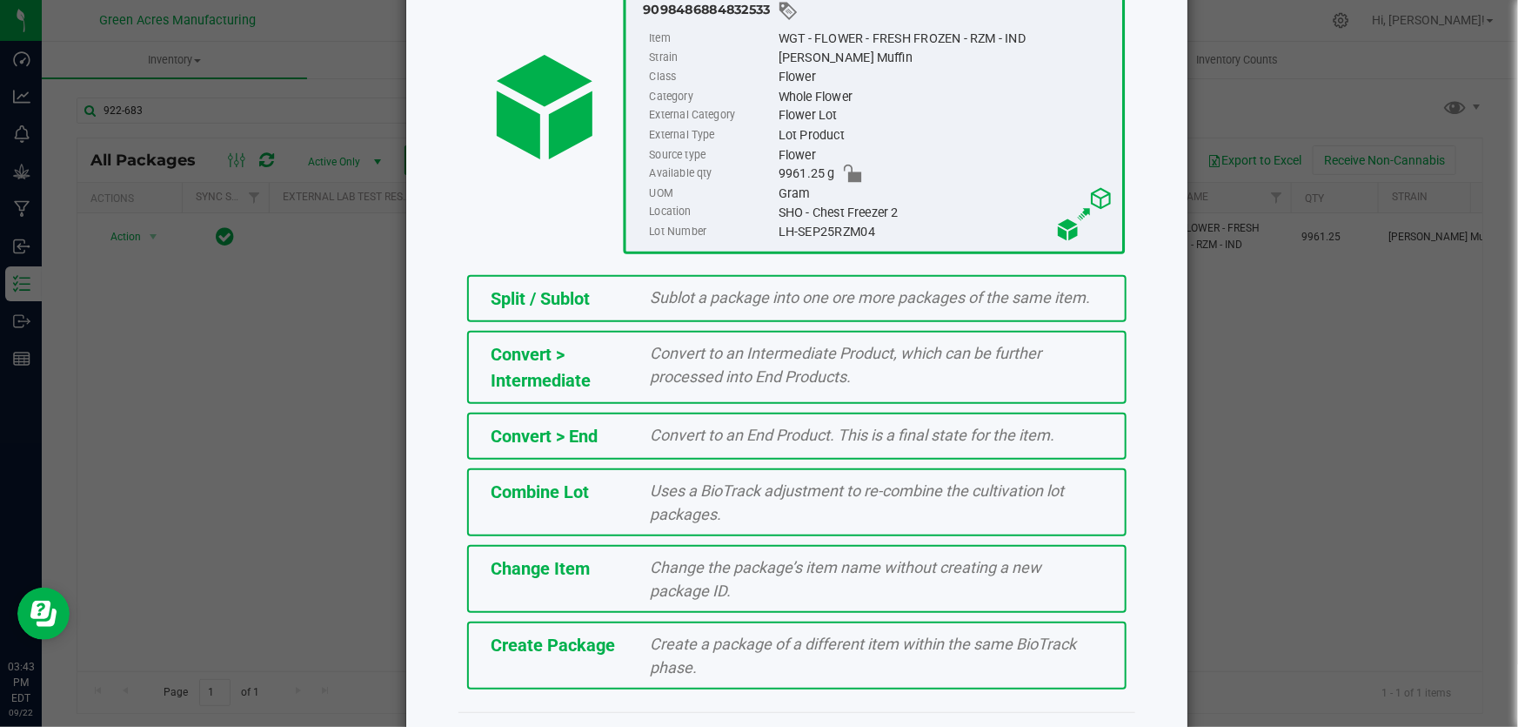
click at [853, 661] on div "Create a package of a different item within the same BioTrack phase." at bounding box center [877, 655] width 479 height 47
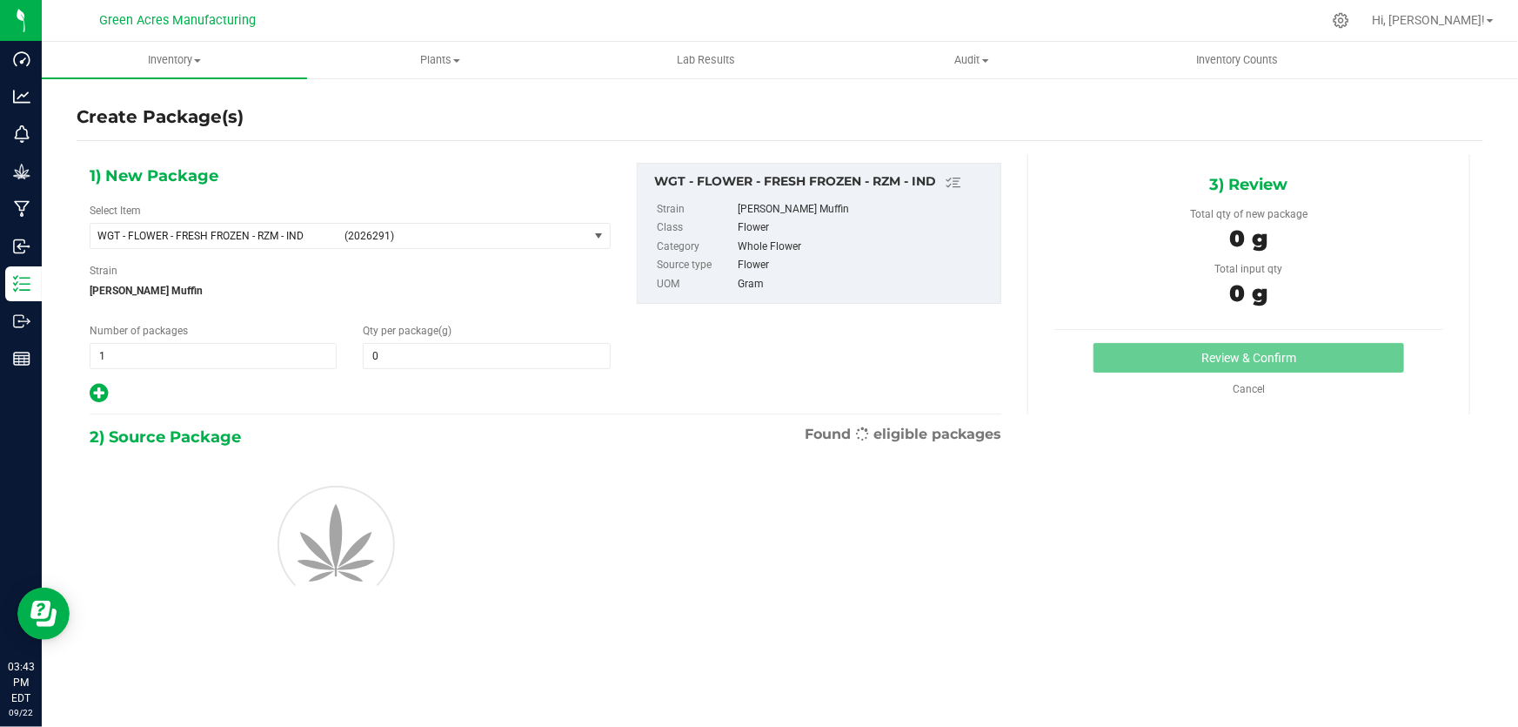
type input "0.0000"
click at [267, 235] on span "WGT - FLOWER - FRESH FROZEN - RZM - IND" at bounding box center [215, 236] width 237 height 12
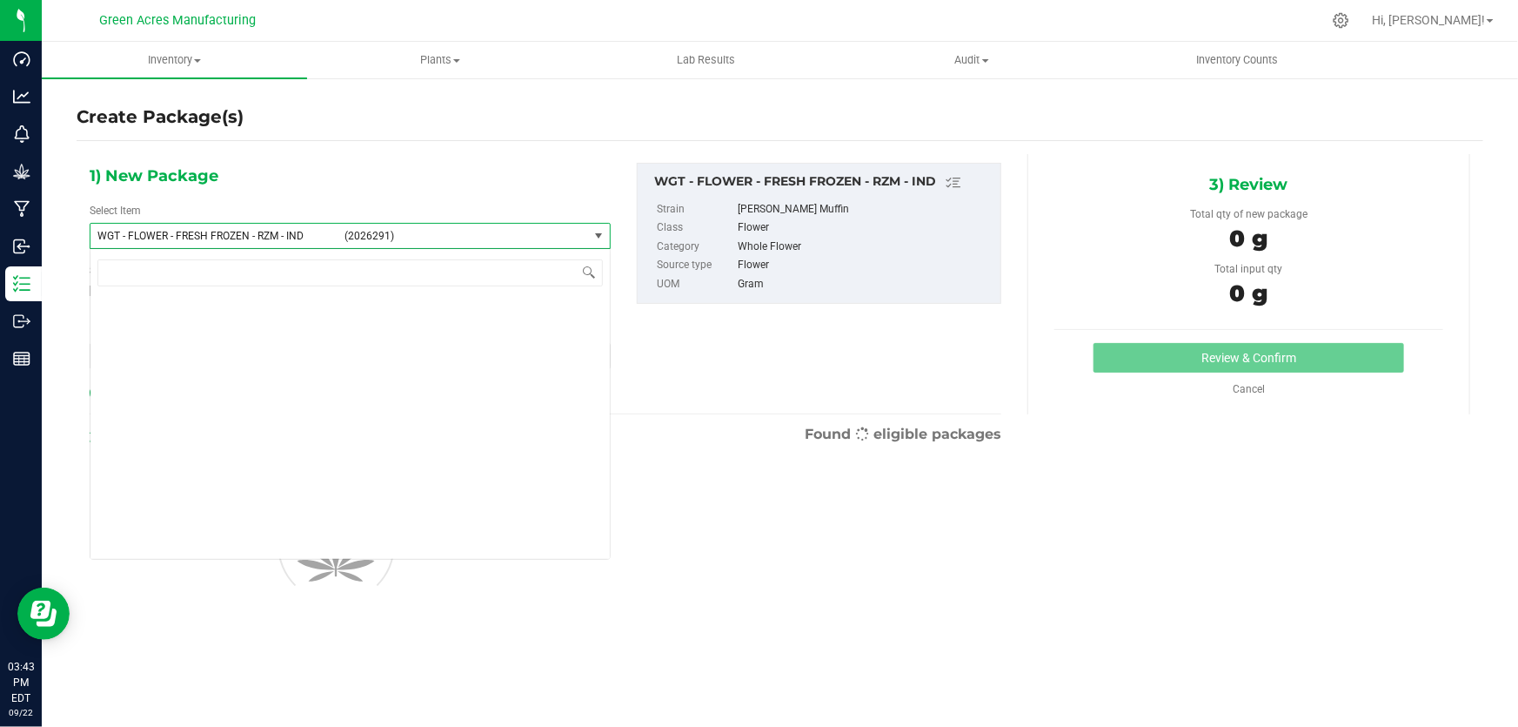
scroll to position [351119, 0]
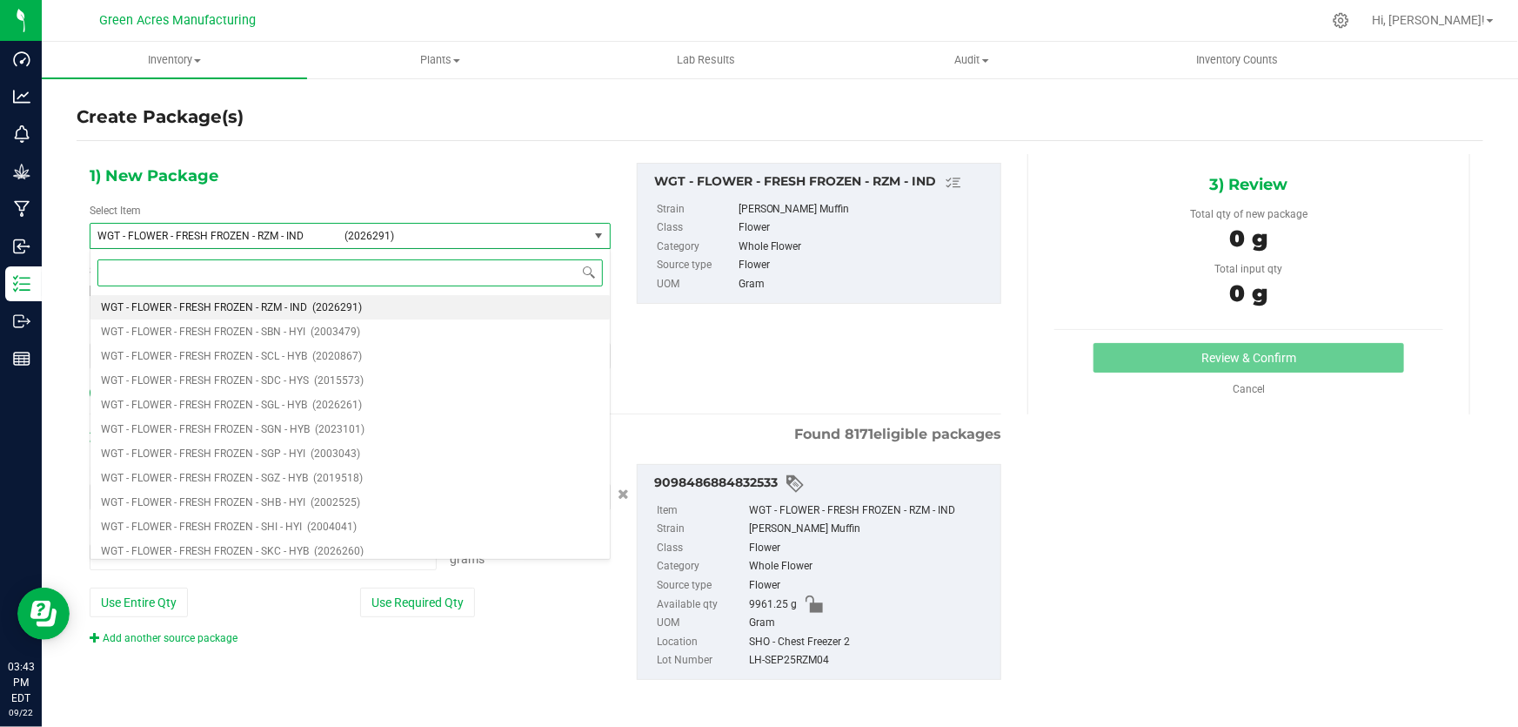
type input "0.0000 g"
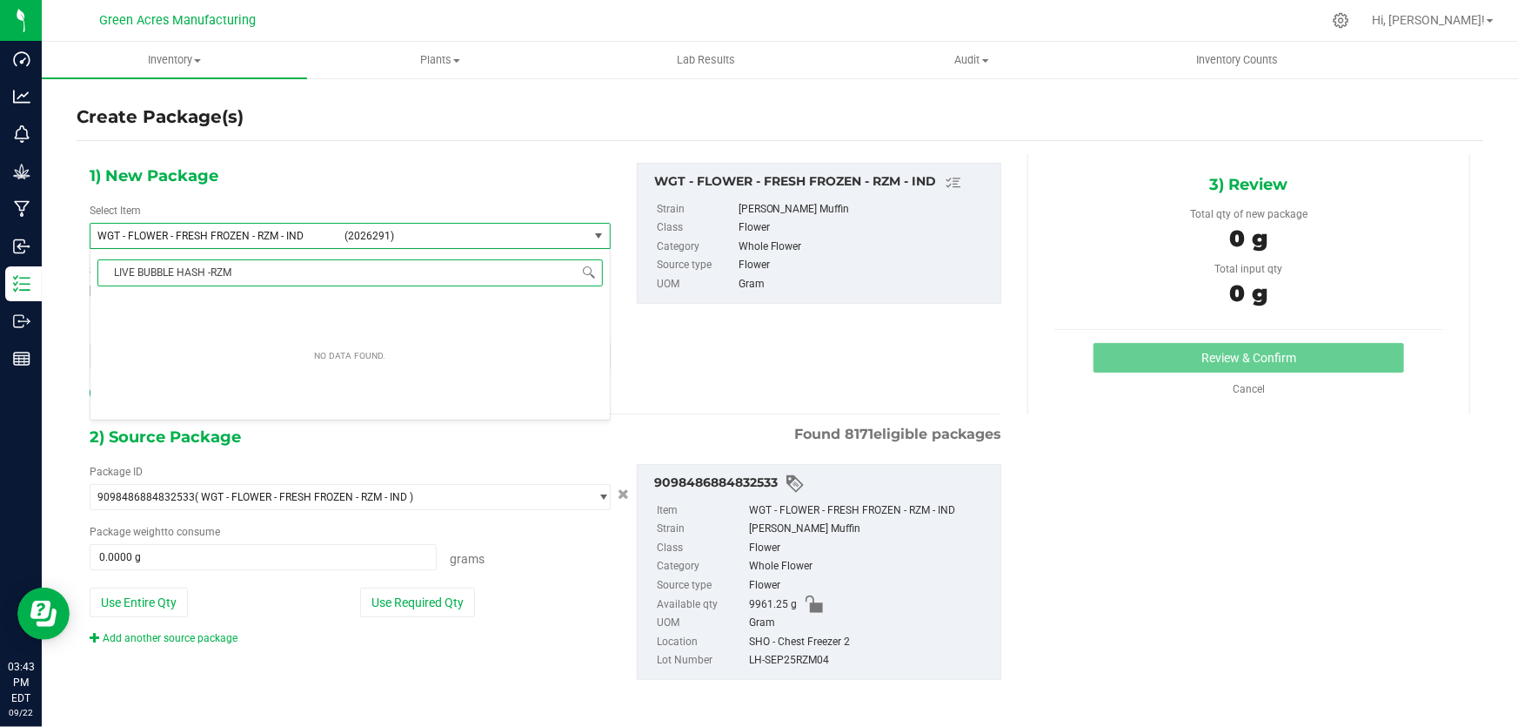
type input "LIVE BUBBLE HASH - RZM"
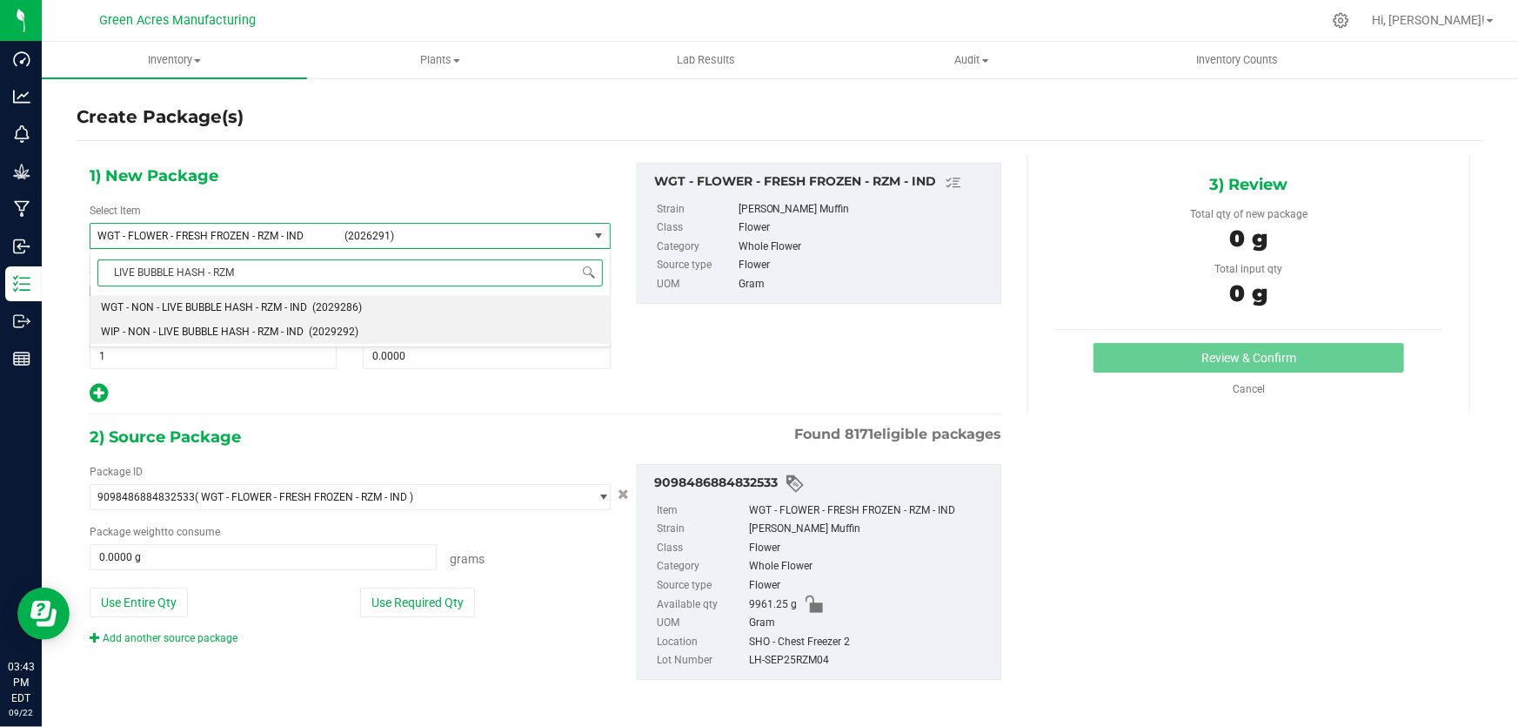
click at [252, 334] on span "WIP - NON - LIVE BUBBLE HASH - RZM - IND" at bounding box center [202, 331] width 203 height 12
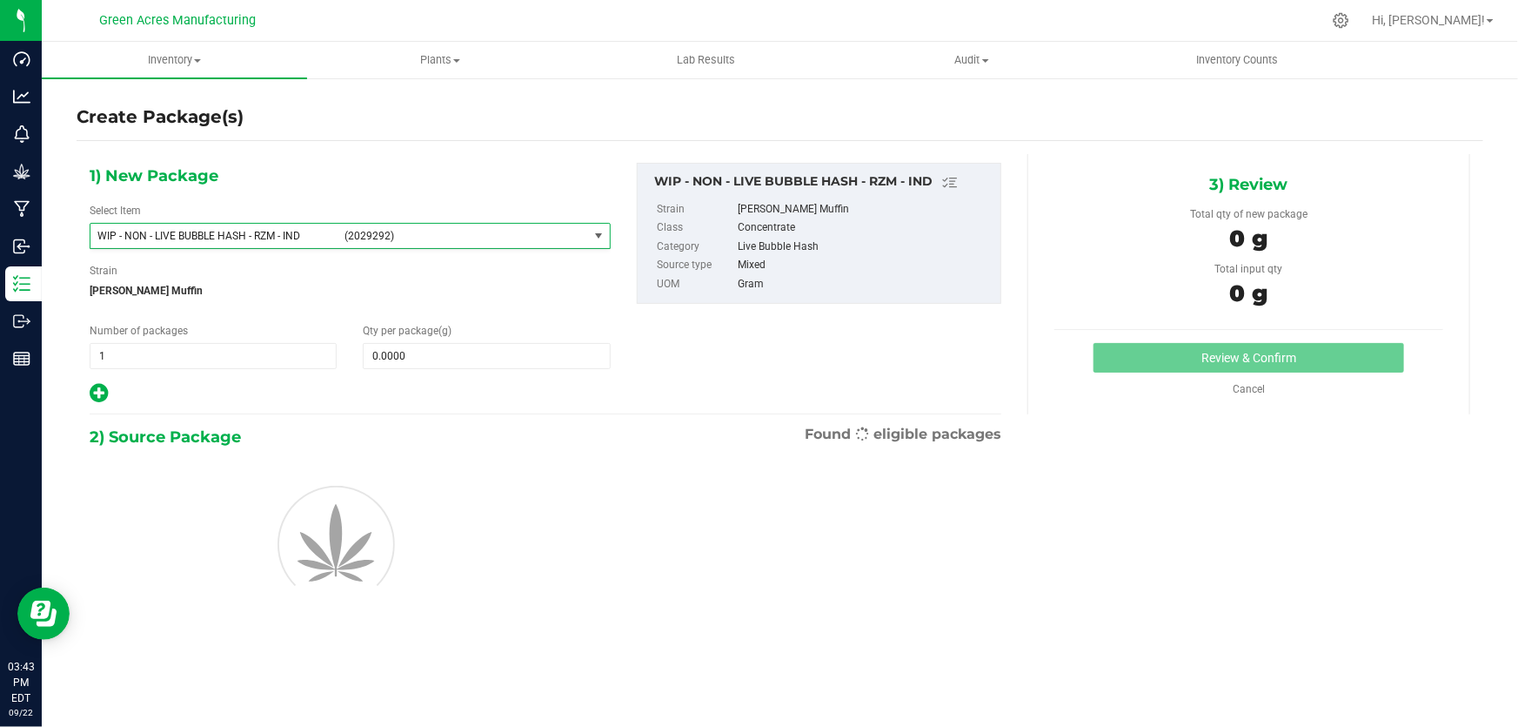
type input "0.0000"
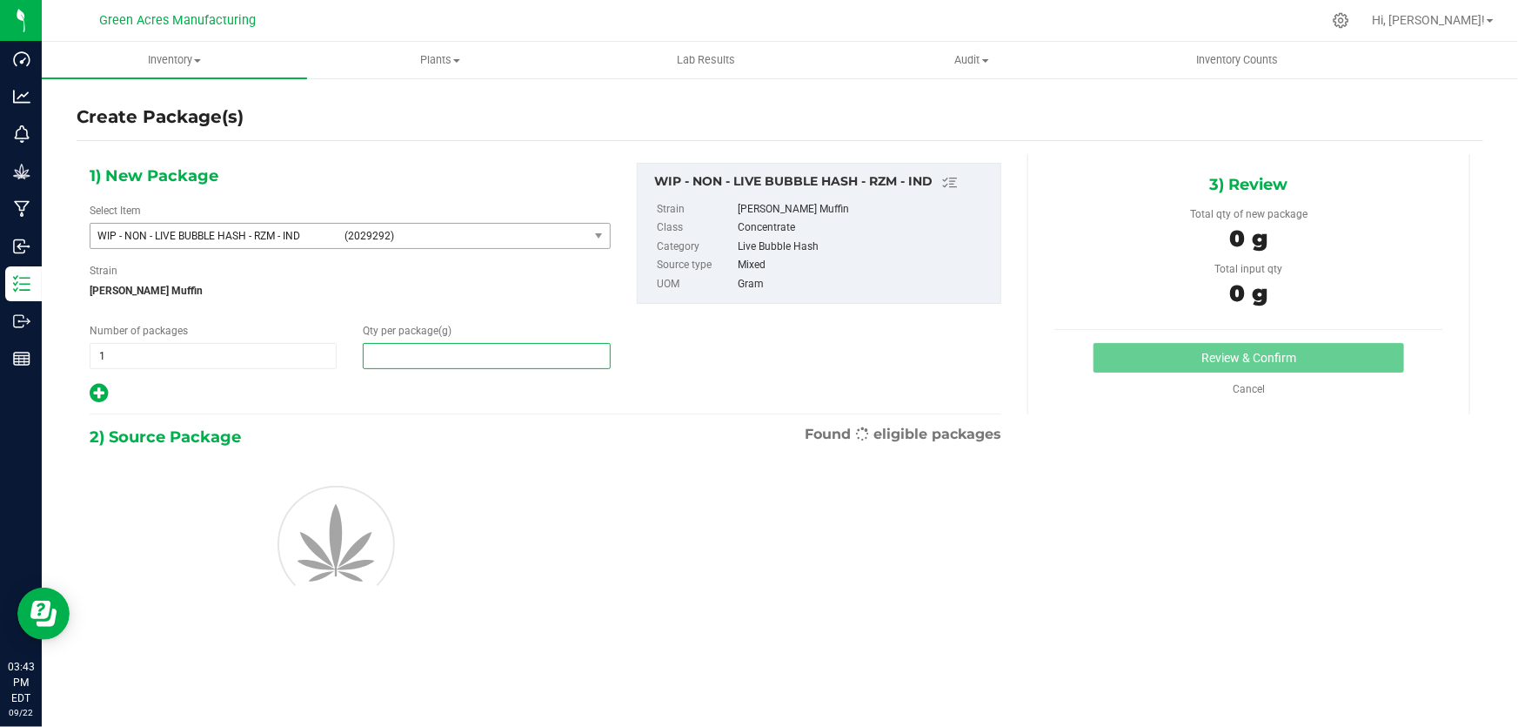
click at [487, 357] on span at bounding box center [486, 356] width 247 height 26
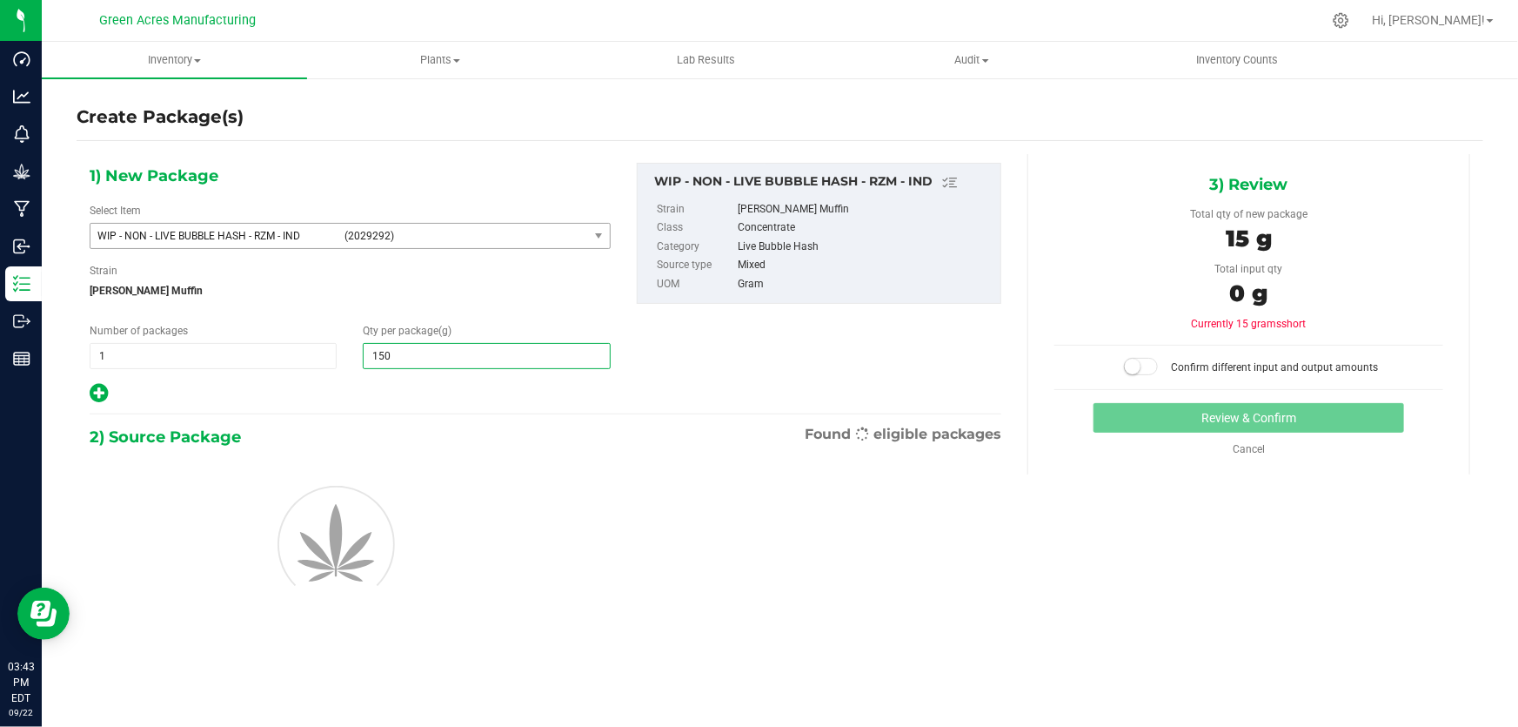
type input "1500"
click at [755, 352] on div "1) New Package Select Item WIP - NON - LIVE BUBBLE HASH - RZM - IND (2029292) W…" at bounding box center [546, 284] width 938 height 242
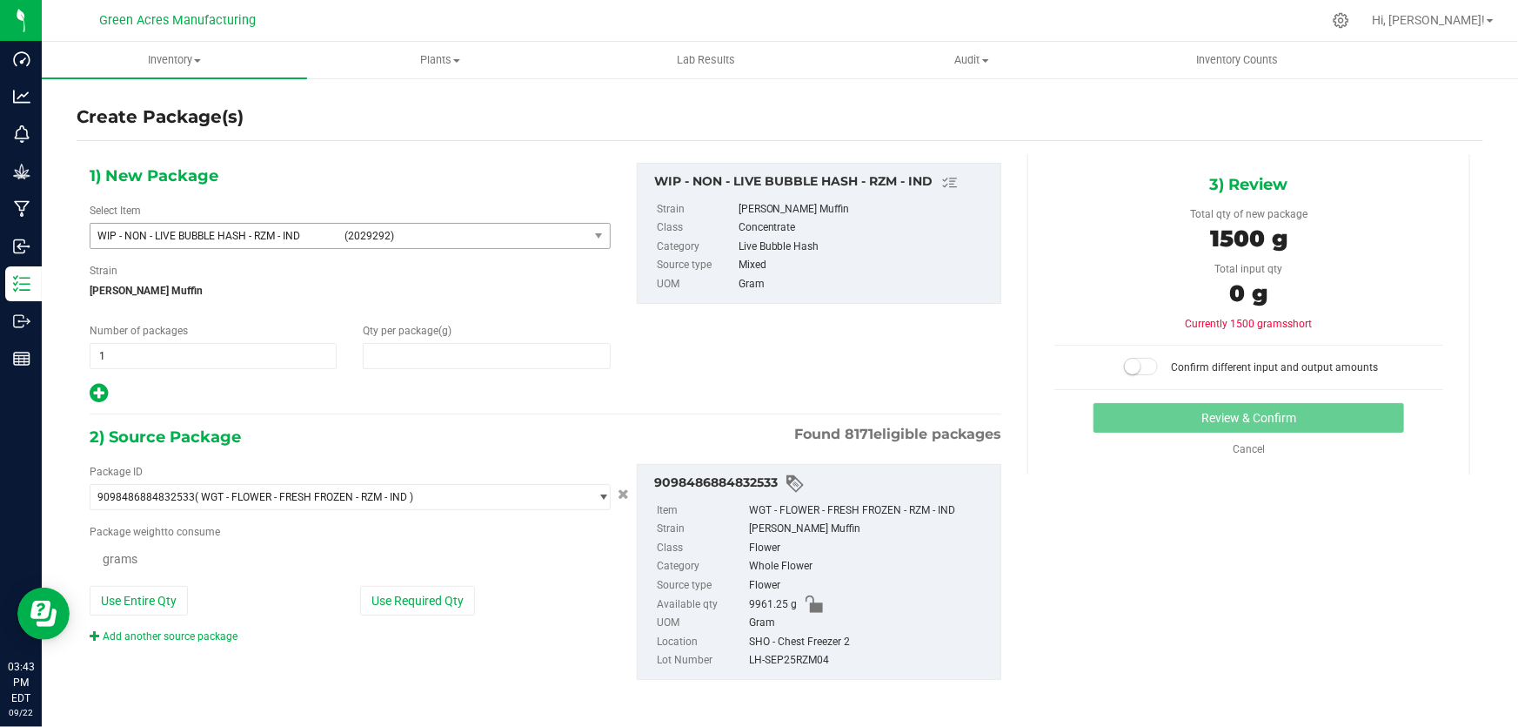
type input "1,500.0000"
drag, startPoint x: 153, startPoint y: 609, endPoint x: 957, endPoint y: 370, distance: 838.8
click at [152, 609] on button "Use Entire Qty" at bounding box center [139, 602] width 98 height 30
type input "9961.2500 g"
click at [1137, 365] on span at bounding box center [1141, 366] width 35 height 17
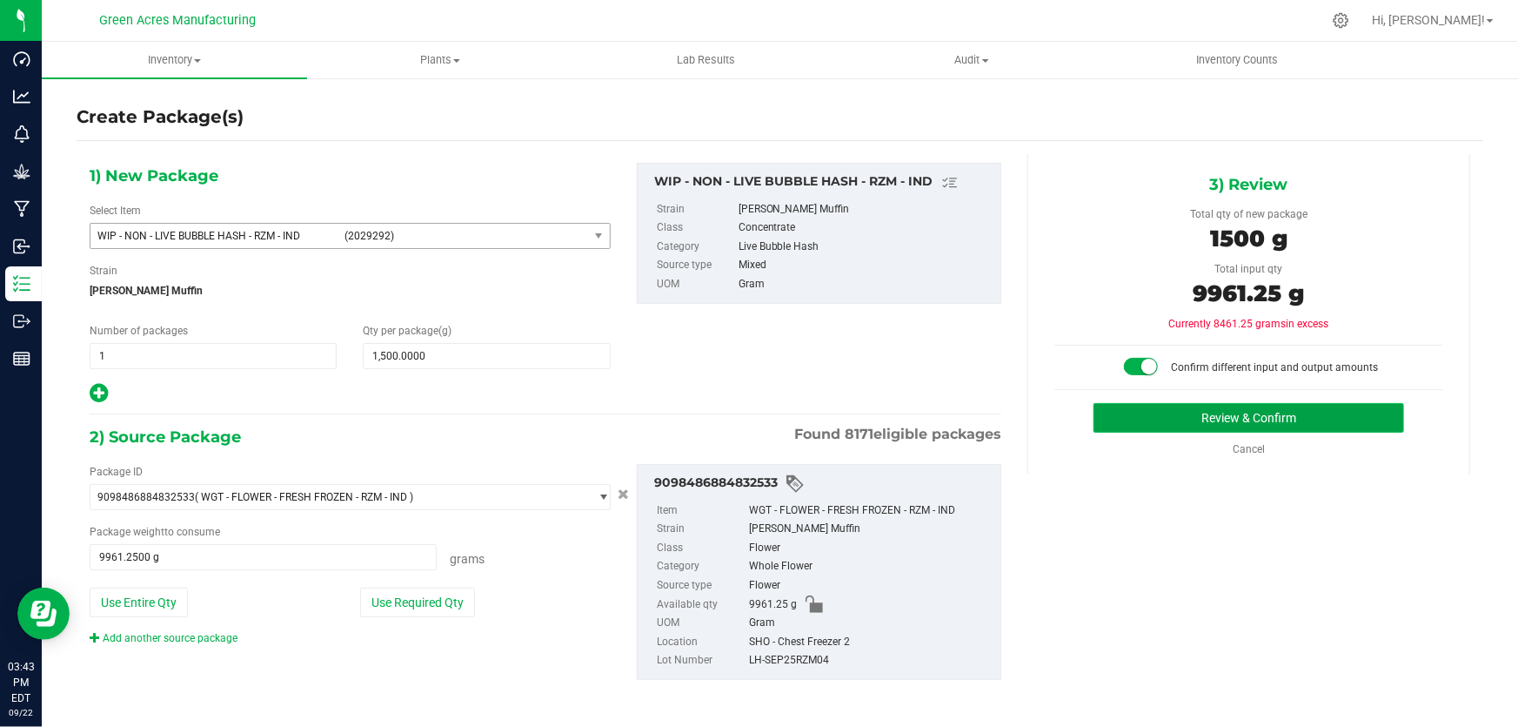
click at [1153, 428] on button "Review & Confirm" at bounding box center [1249, 418] width 311 height 30
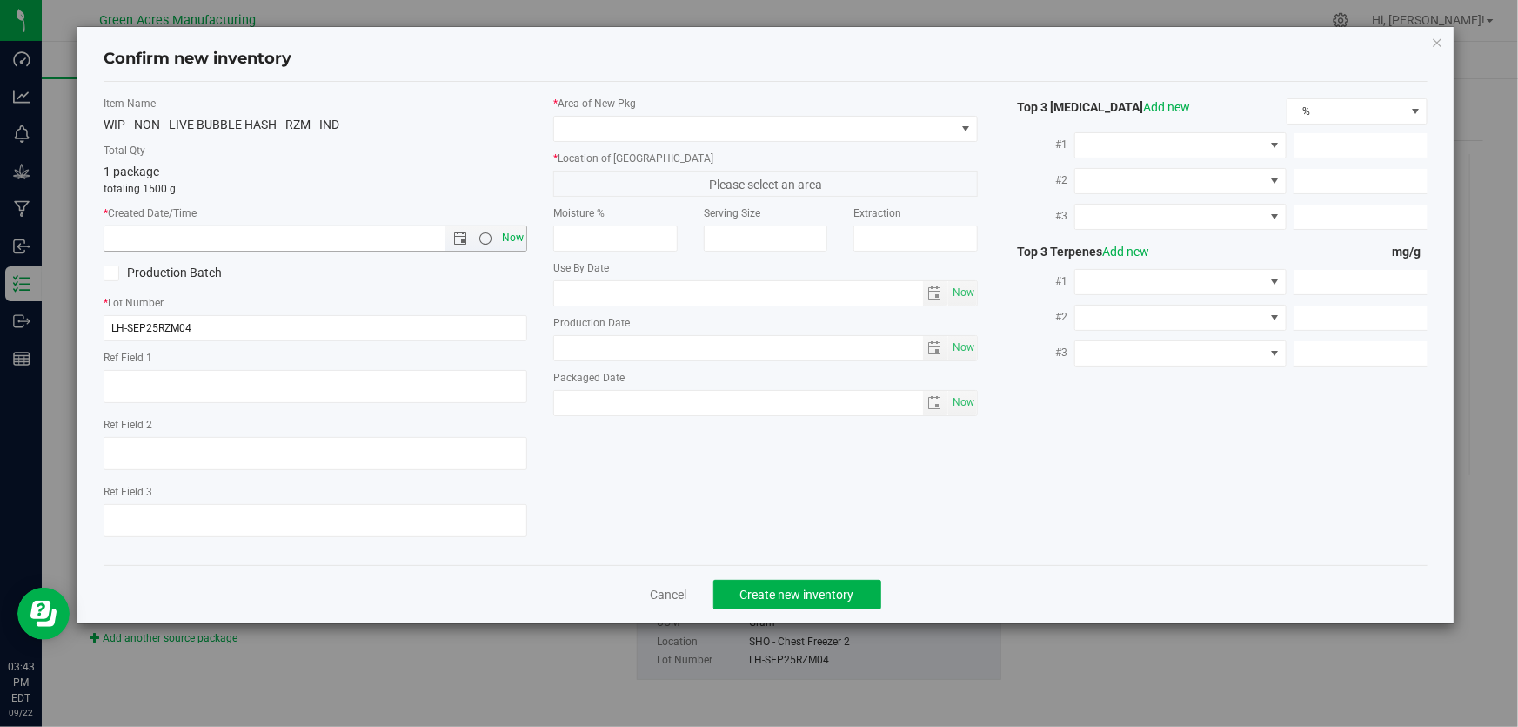
click at [515, 242] on span "Now" at bounding box center [514, 237] width 30 height 25
type input "[DATE] 3:43 PM"
click at [626, 128] on span at bounding box center [754, 129] width 400 height 24
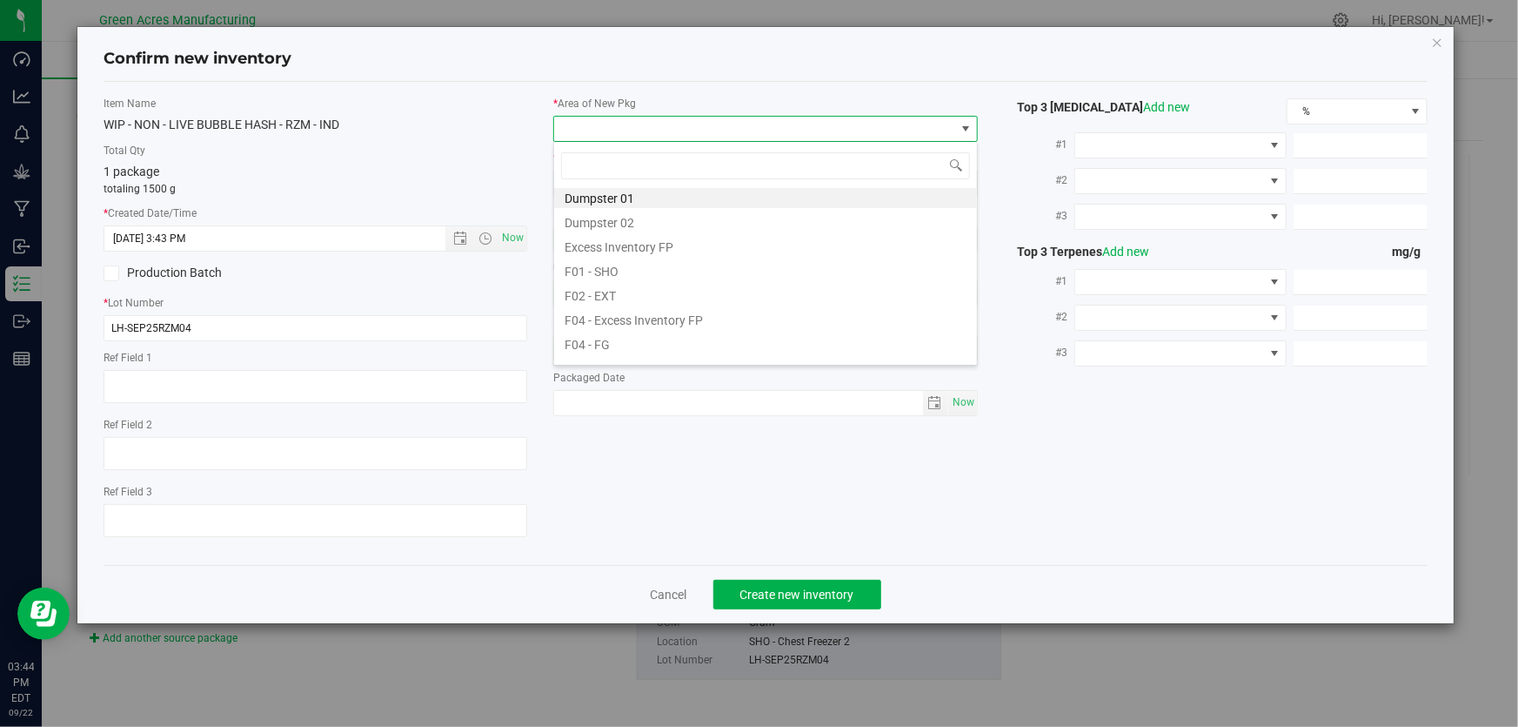
scroll to position [0, 0]
click at [620, 270] on li "F01 - SHO" at bounding box center [765, 273] width 423 height 24
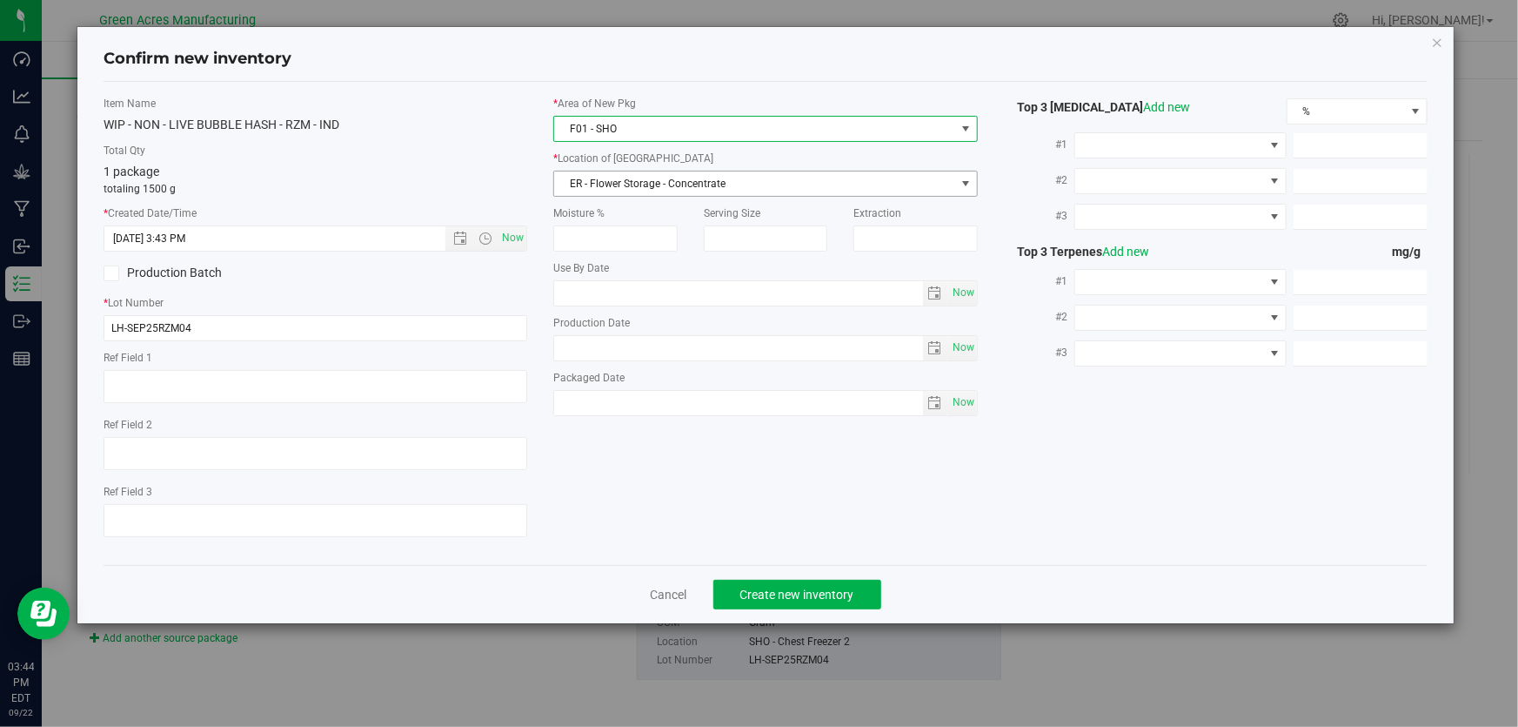
click at [669, 174] on span "ER - Flower Storage - Concentrate" at bounding box center [754, 183] width 400 height 24
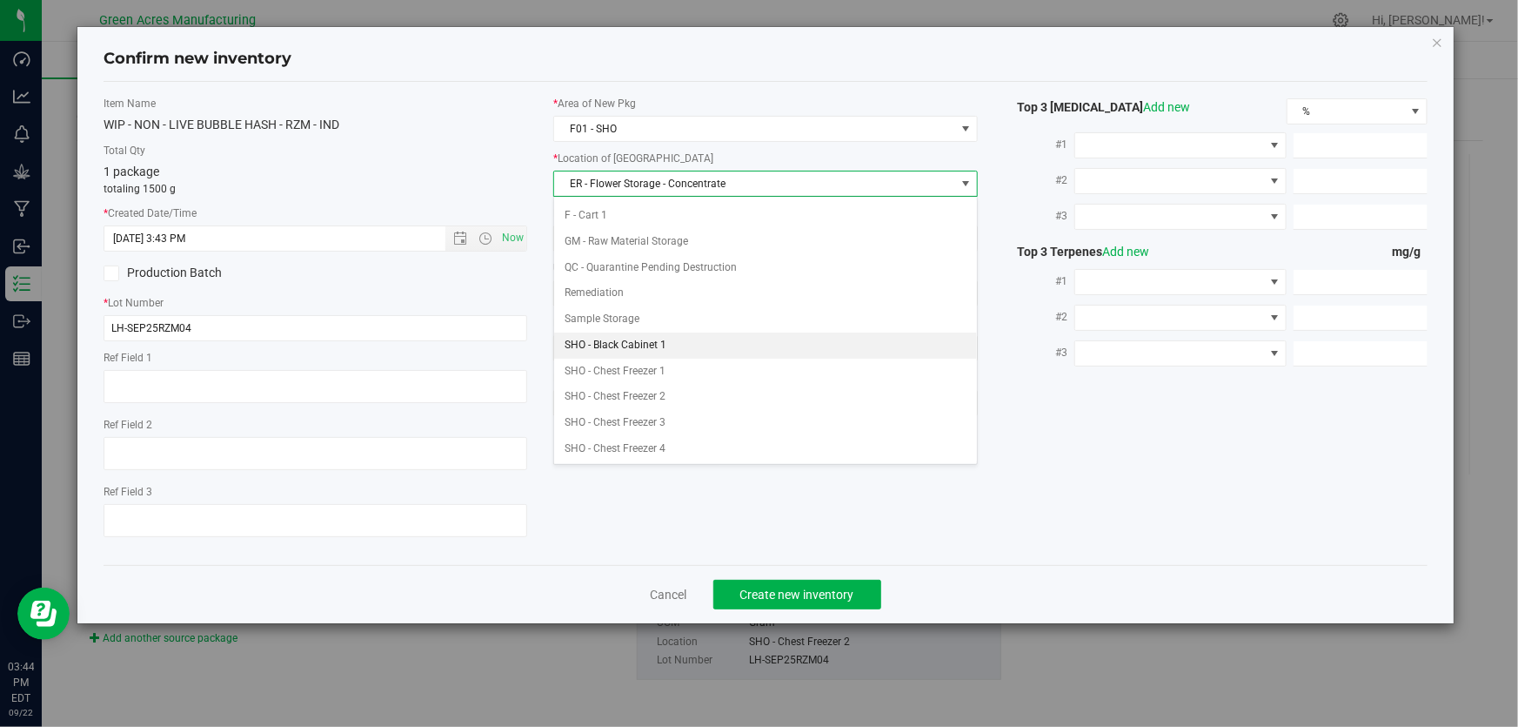
scroll to position [237, 0]
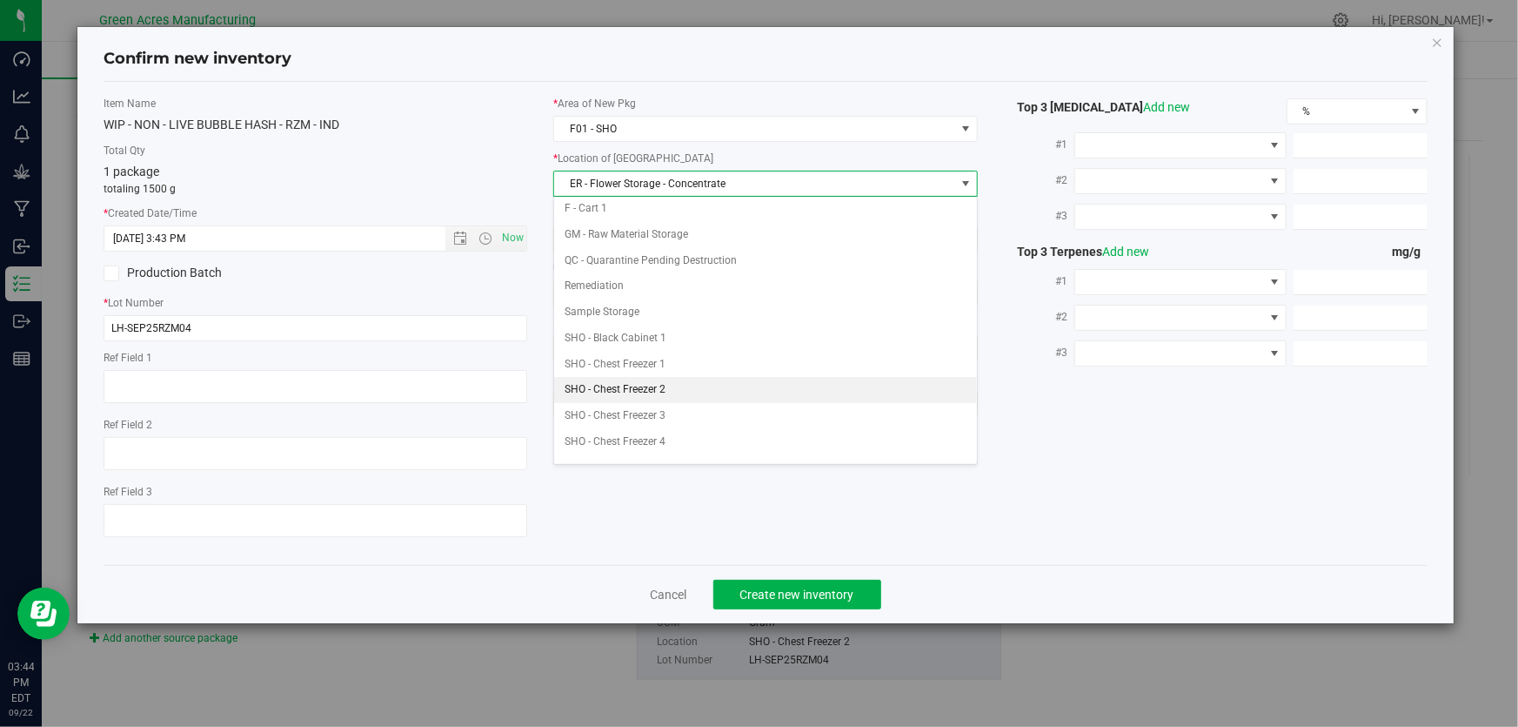
click at [648, 377] on li "SHO - Chest Freezer 2" at bounding box center [765, 390] width 423 height 26
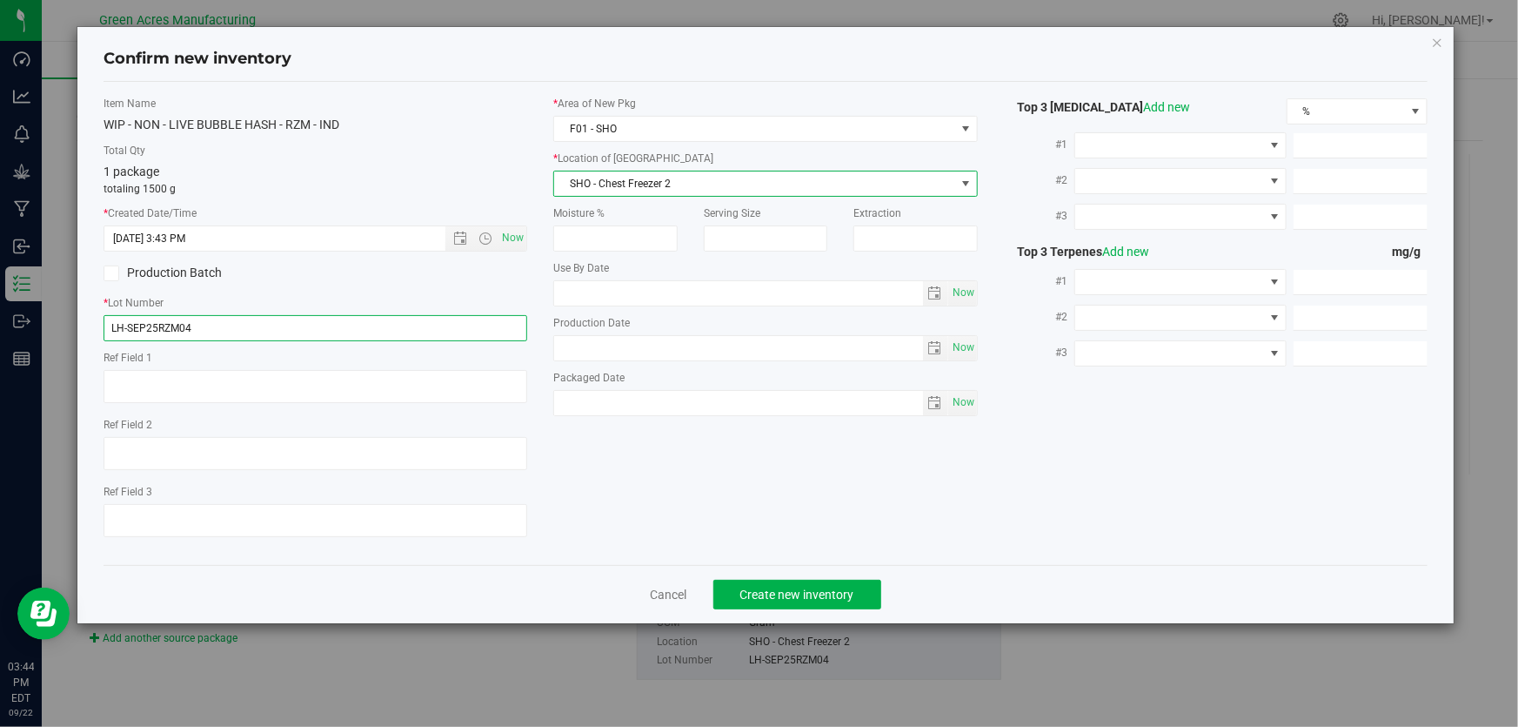
click at [335, 323] on input "LH-SEP25RZM04" at bounding box center [316, 328] width 424 height 26
type input "LH-SEP25RZM04-09/22"
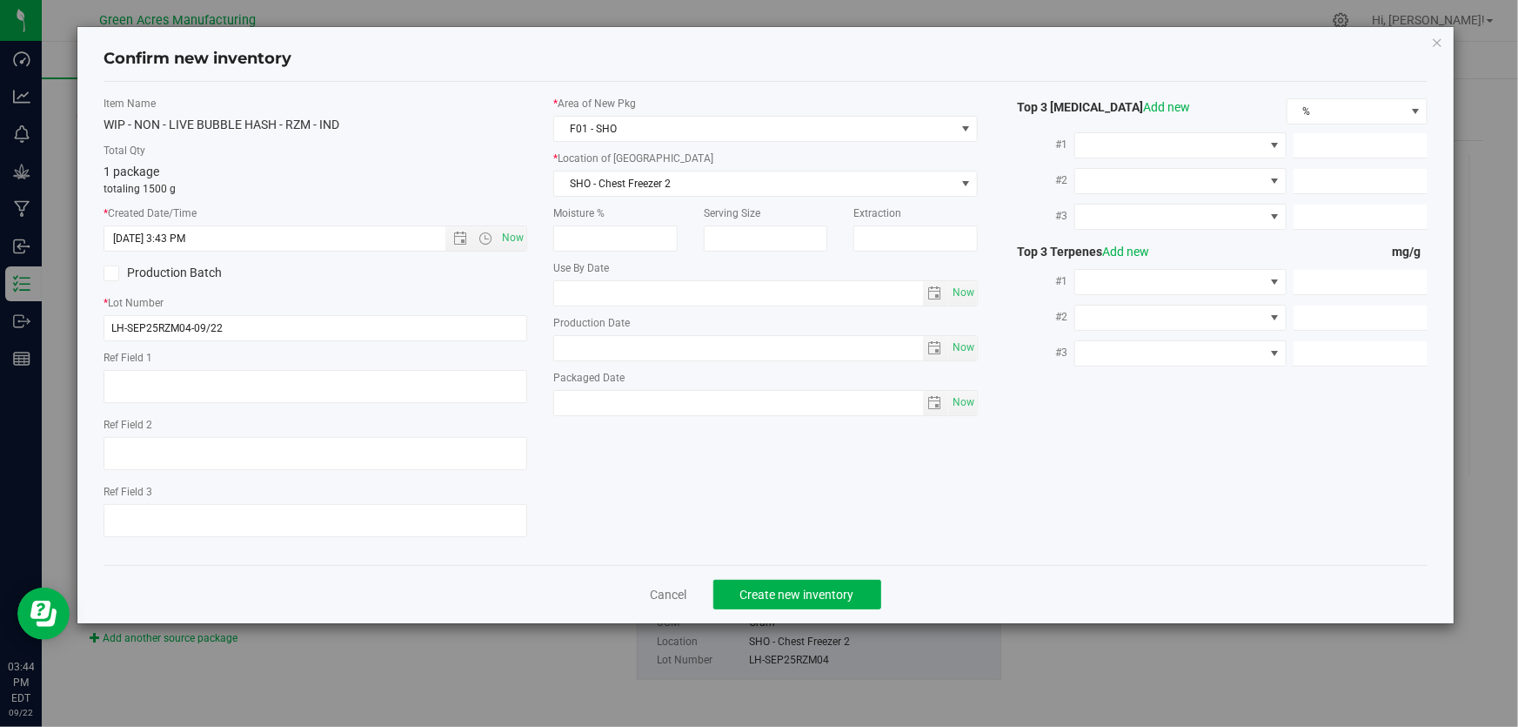
click at [399, 120] on div "WIP - NON - LIVE BUBBLE HASH - RZM - IND" at bounding box center [316, 125] width 424 height 18
click at [809, 602] on button "Create new inventory" at bounding box center [797, 594] width 168 height 30
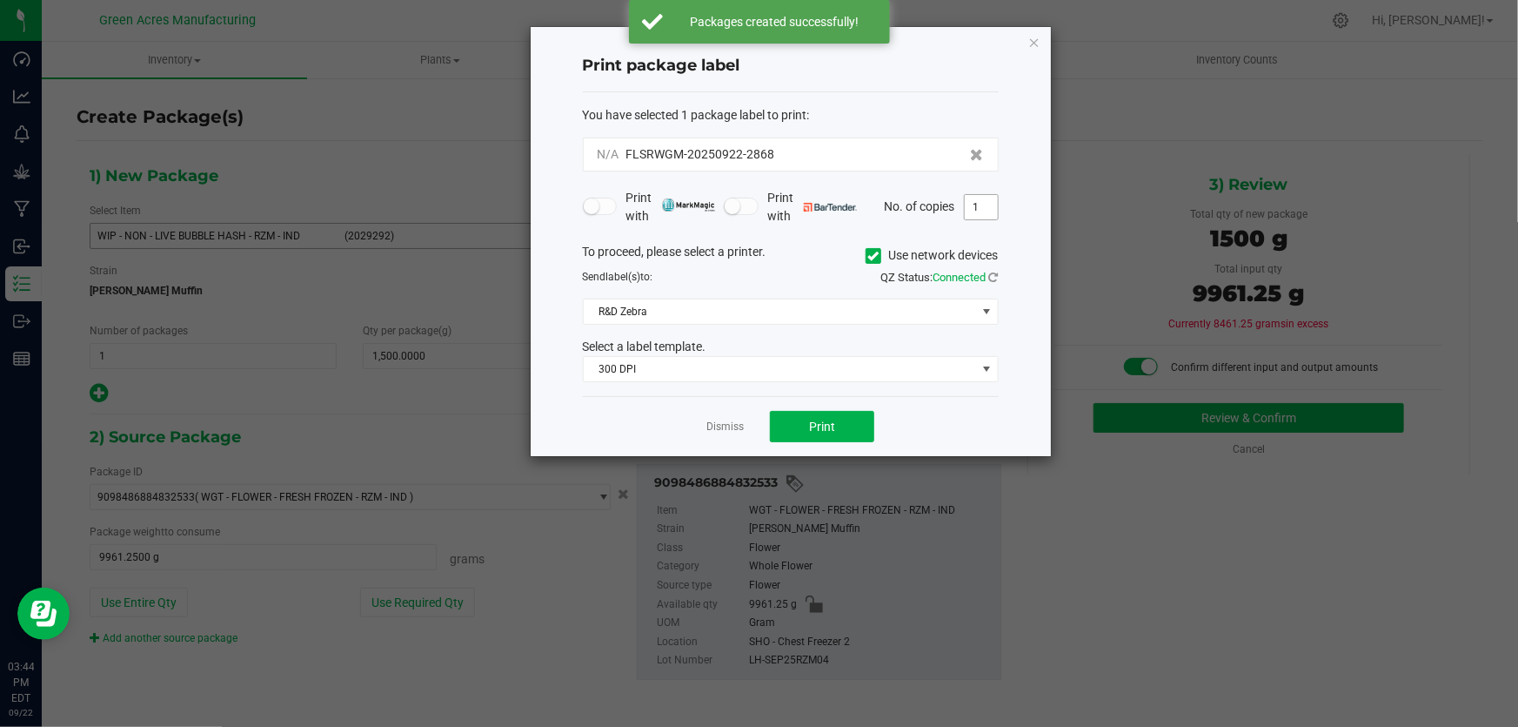
click at [982, 195] on input "1" at bounding box center [981, 207] width 33 height 24
type input "2"
click at [888, 104] on div "You have selected 1 package label to print : N/A FLSRWGM-20250922-2868 Print wi…" at bounding box center [791, 244] width 416 height 305
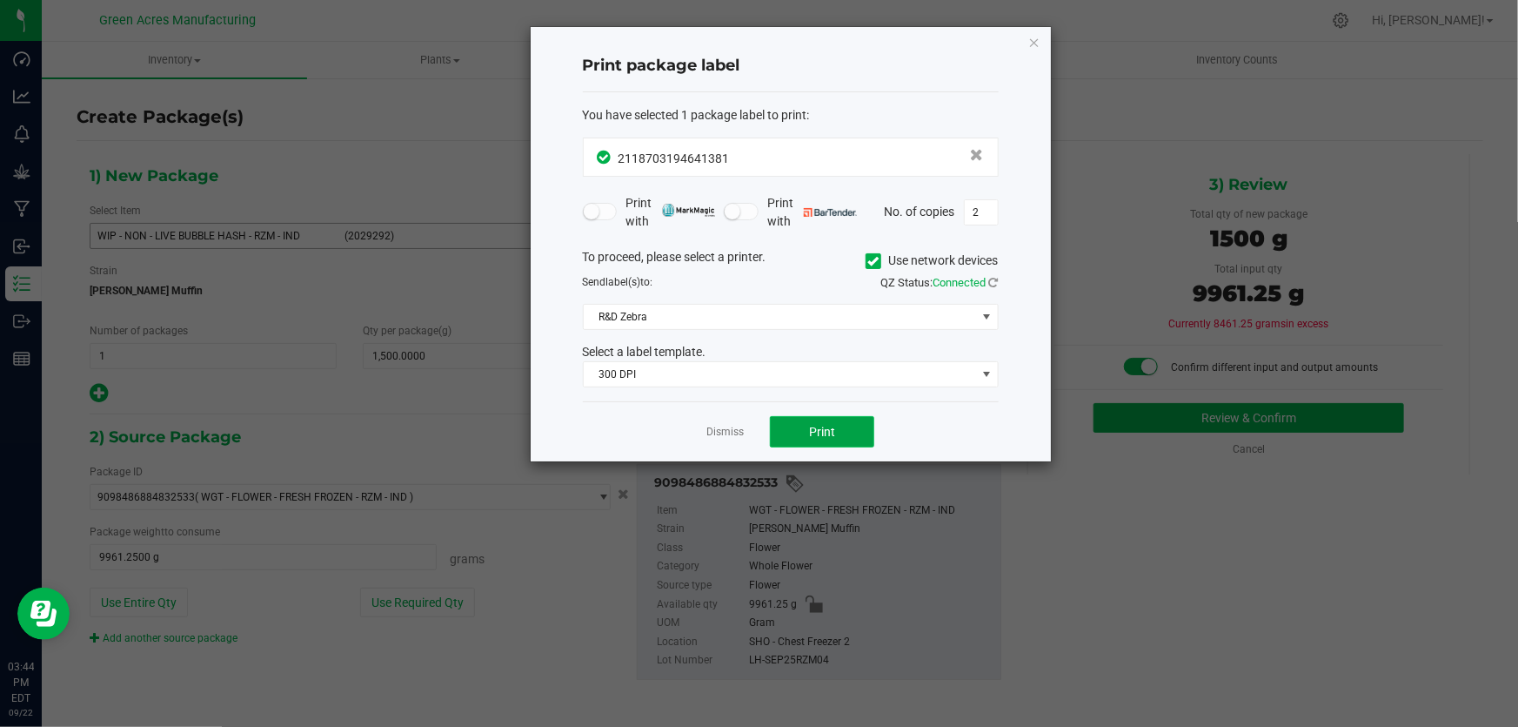
click at [865, 425] on button "Print" at bounding box center [822, 431] width 104 height 31
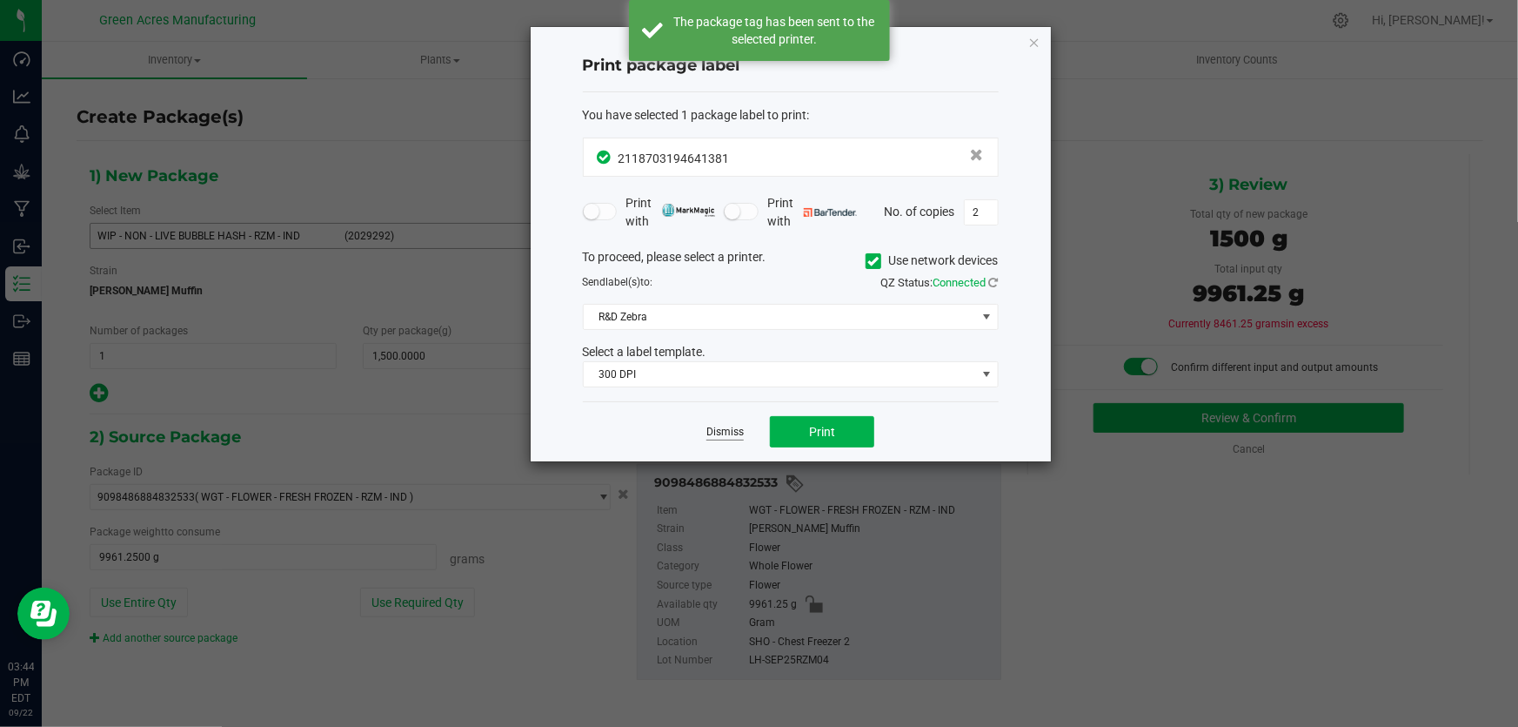
click at [727, 434] on link "Dismiss" at bounding box center [725, 432] width 37 height 15
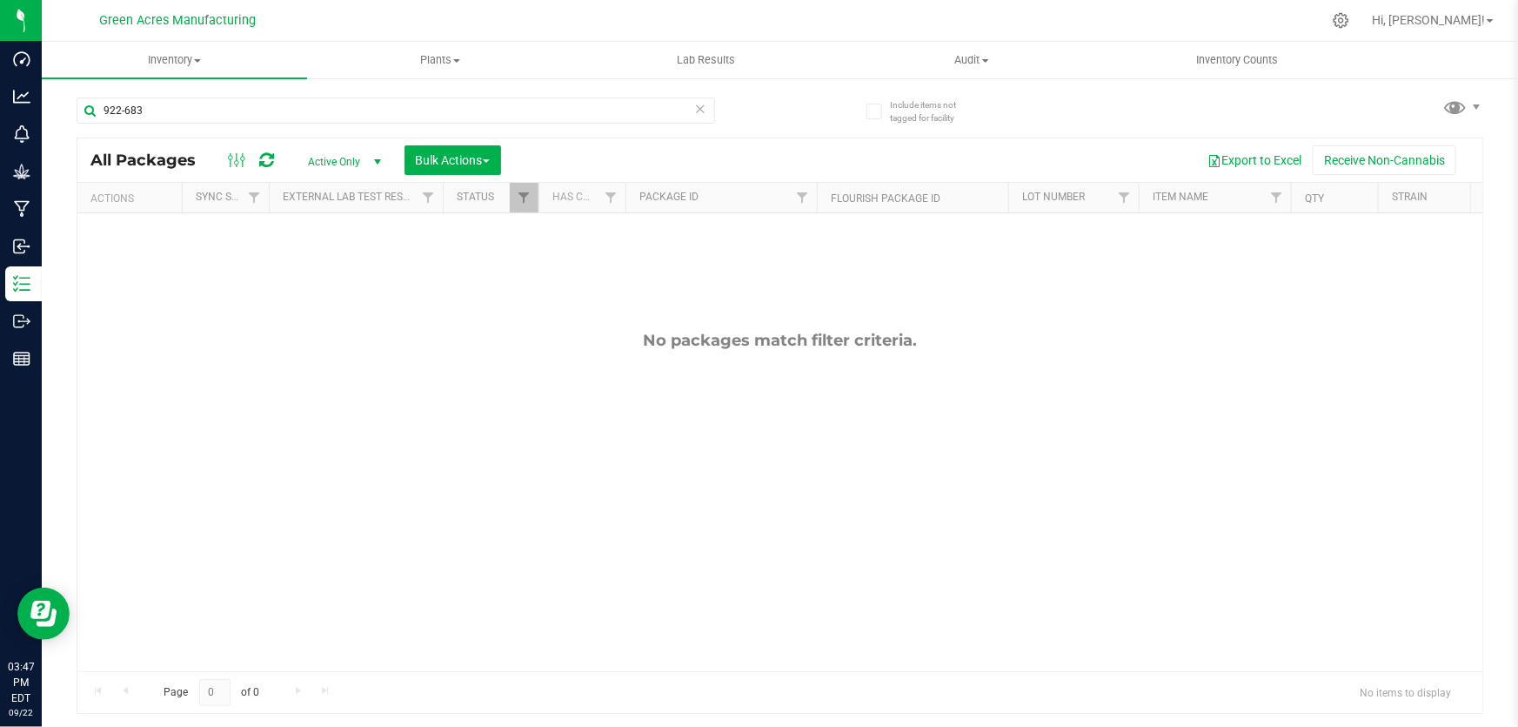
click at [711, 387] on div "No packages match filter criteria." at bounding box center [779, 500] width 1405 height 575
